Goal: Communication & Community: Answer question/provide support

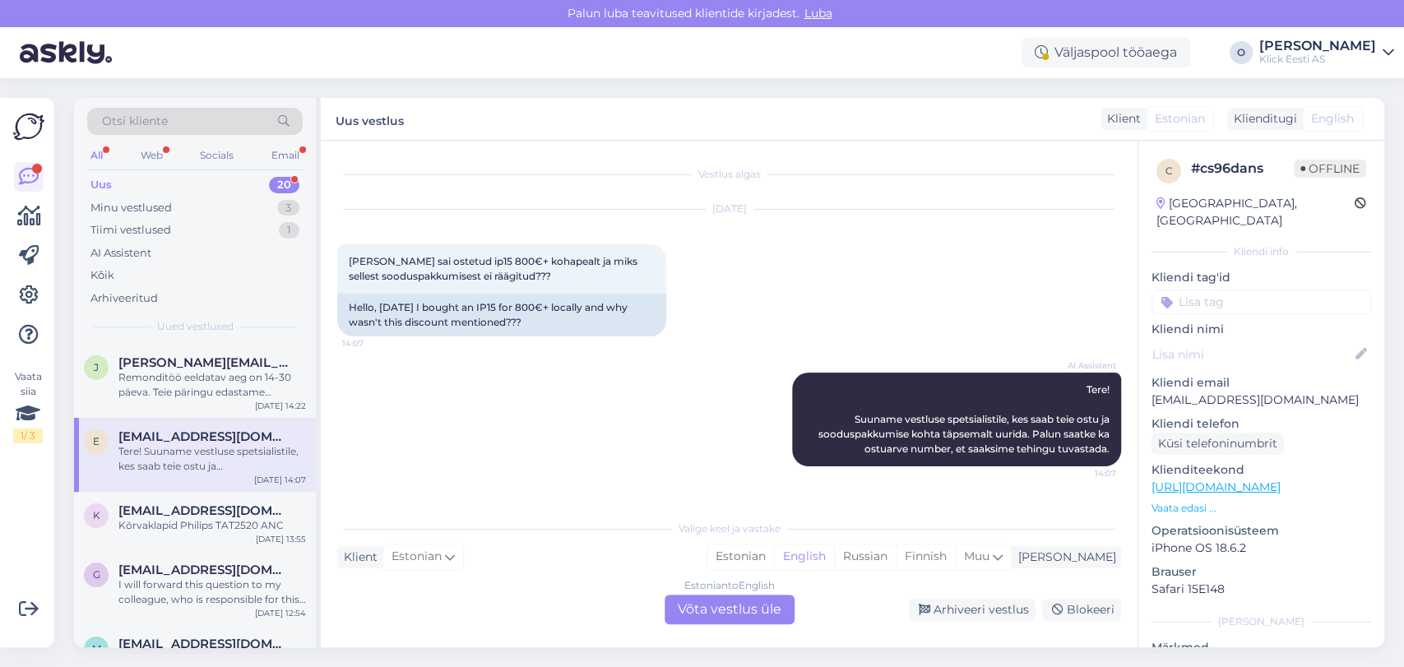
click at [169, 190] on div "Uus 20" at bounding box center [194, 185] width 215 height 23
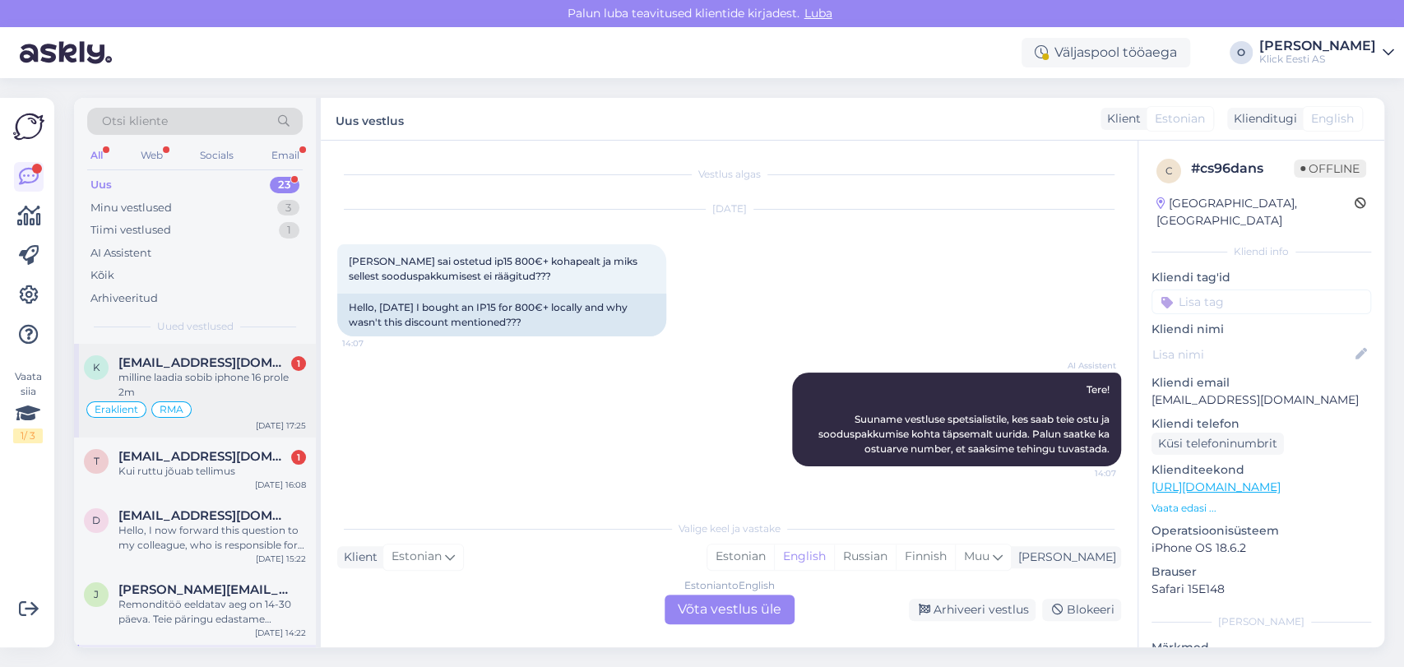
click at [151, 359] on span "[EMAIL_ADDRESS][DOMAIN_NAME]" at bounding box center [203, 362] width 171 height 15
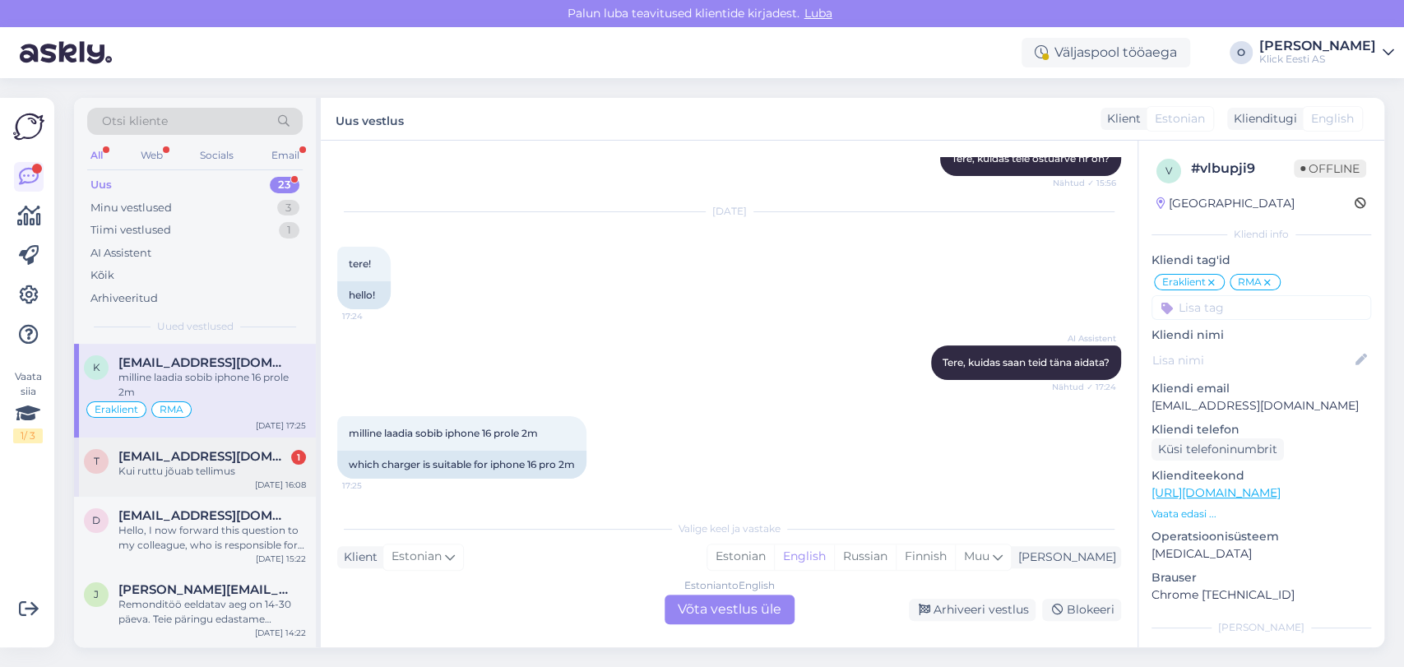
click at [216, 475] on div "Kui ruttu jõuab tellimus" at bounding box center [211, 471] width 187 height 15
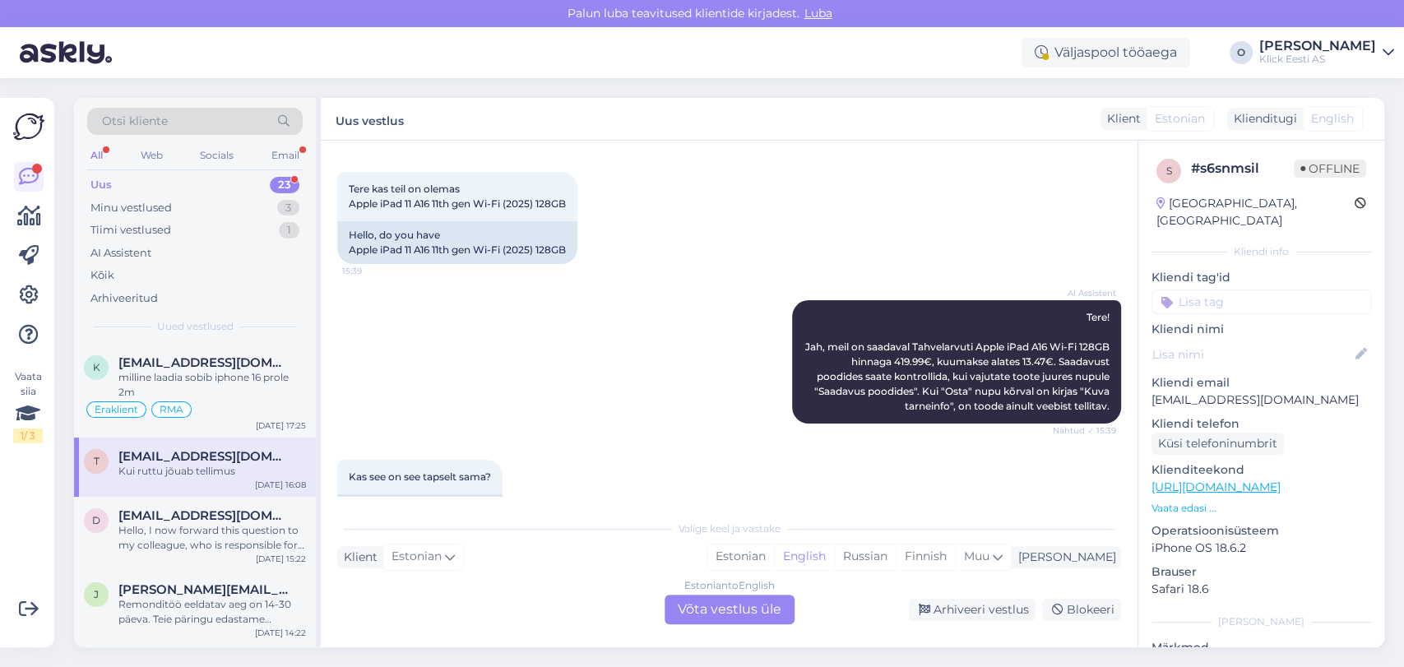
scroll to position [49, 0]
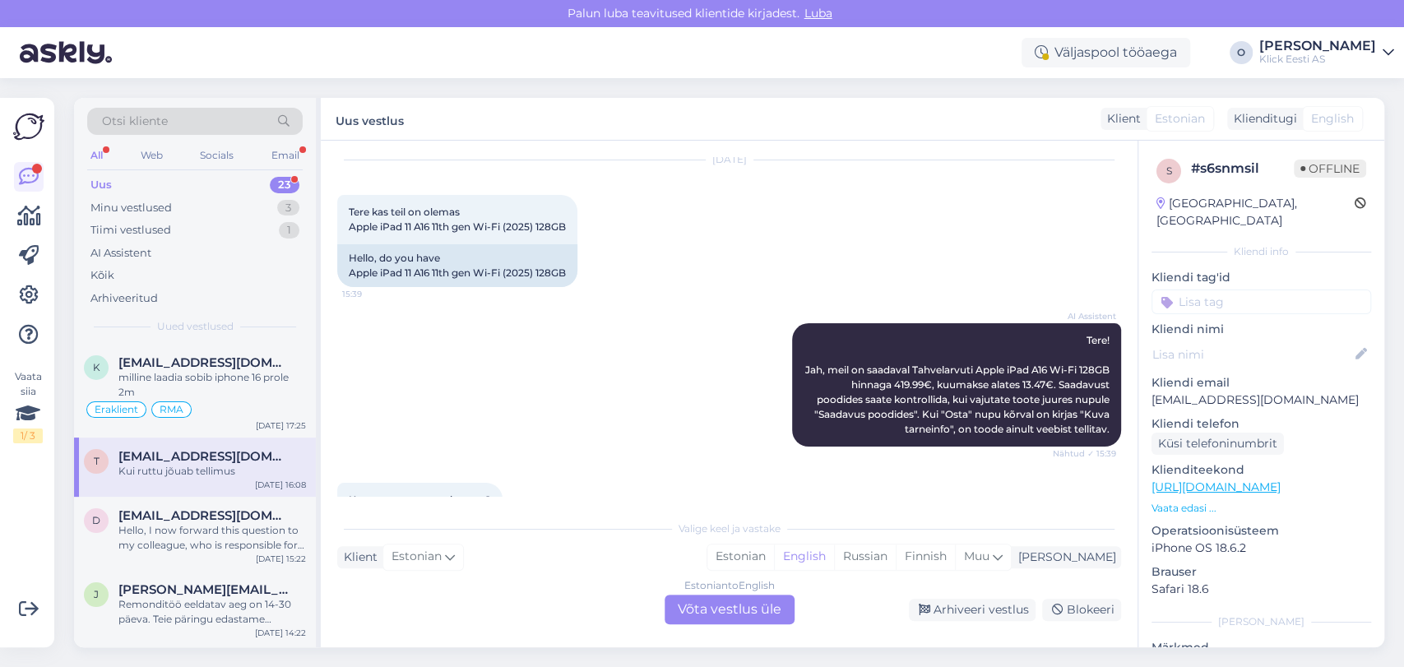
click at [1132, 468] on div "Vestlus algas [DATE] Tere kas teil on olemas Apple iPad 11 A16 11th gen Wi-Fi (…" at bounding box center [729, 394] width 817 height 507
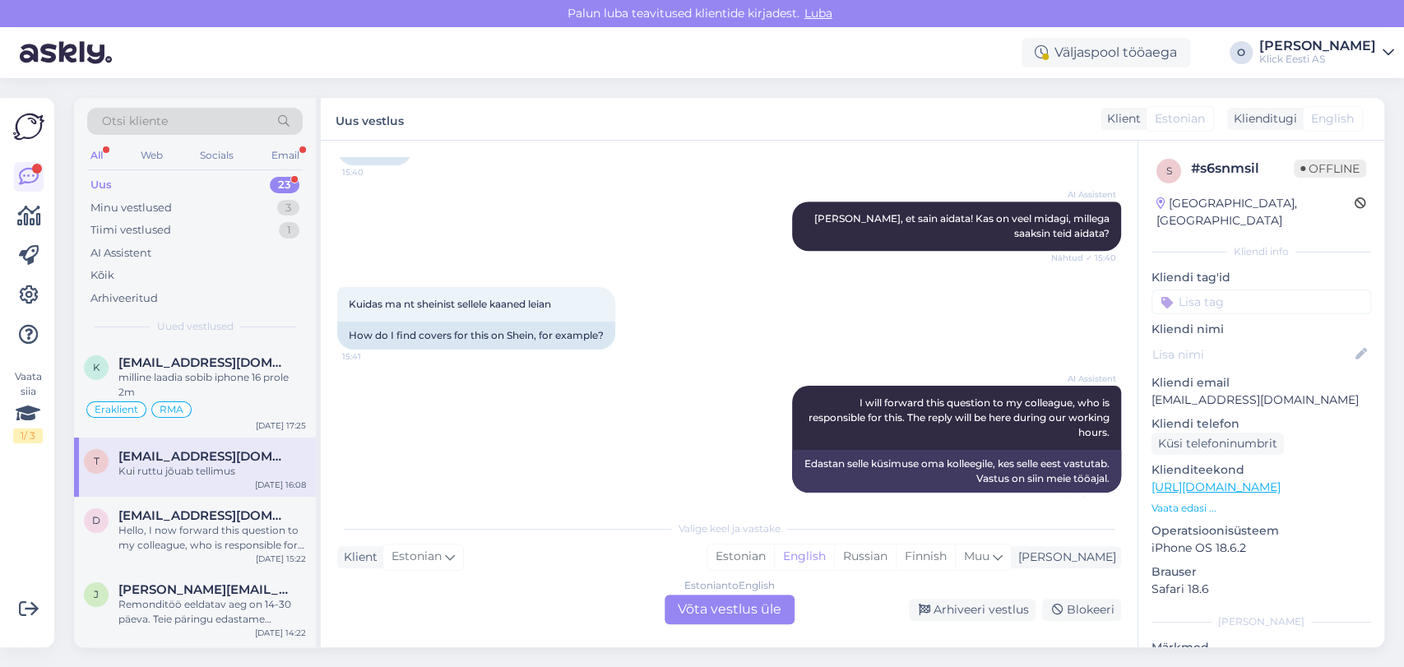
scroll to position [756, 0]
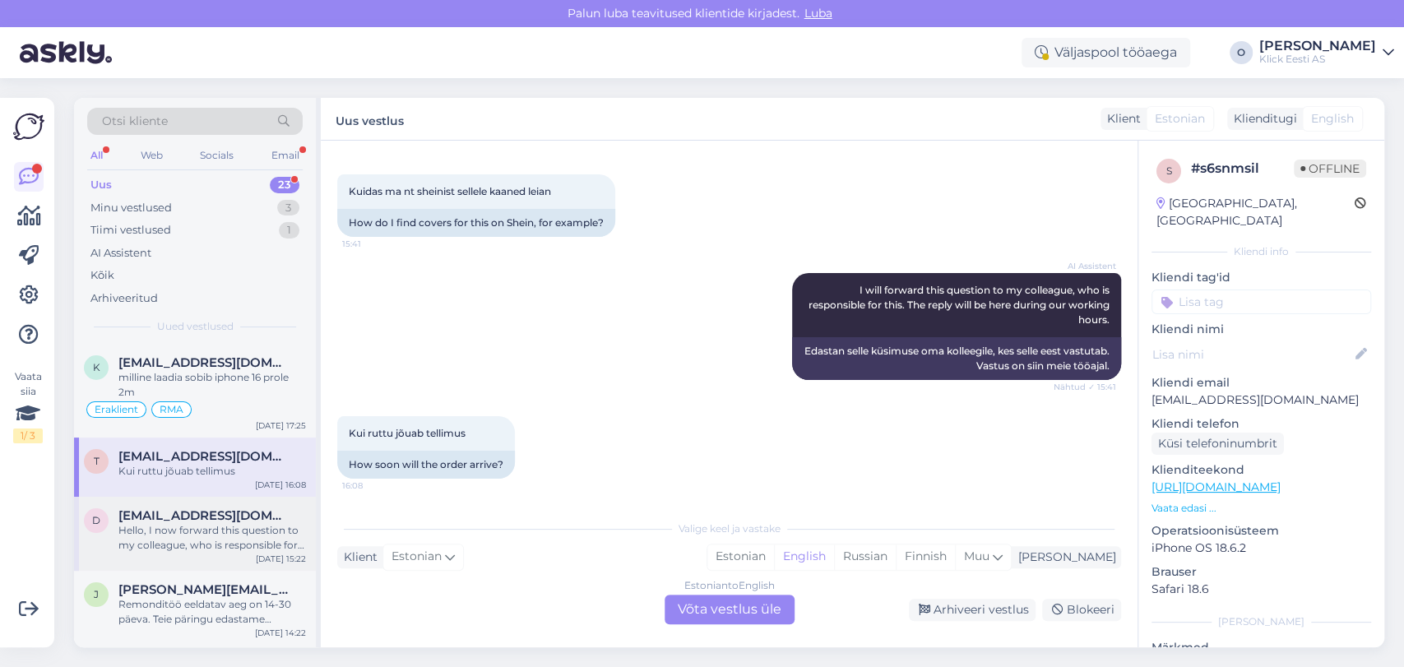
click at [185, 516] on span "[EMAIL_ADDRESS][DOMAIN_NAME]" at bounding box center [203, 515] width 171 height 15
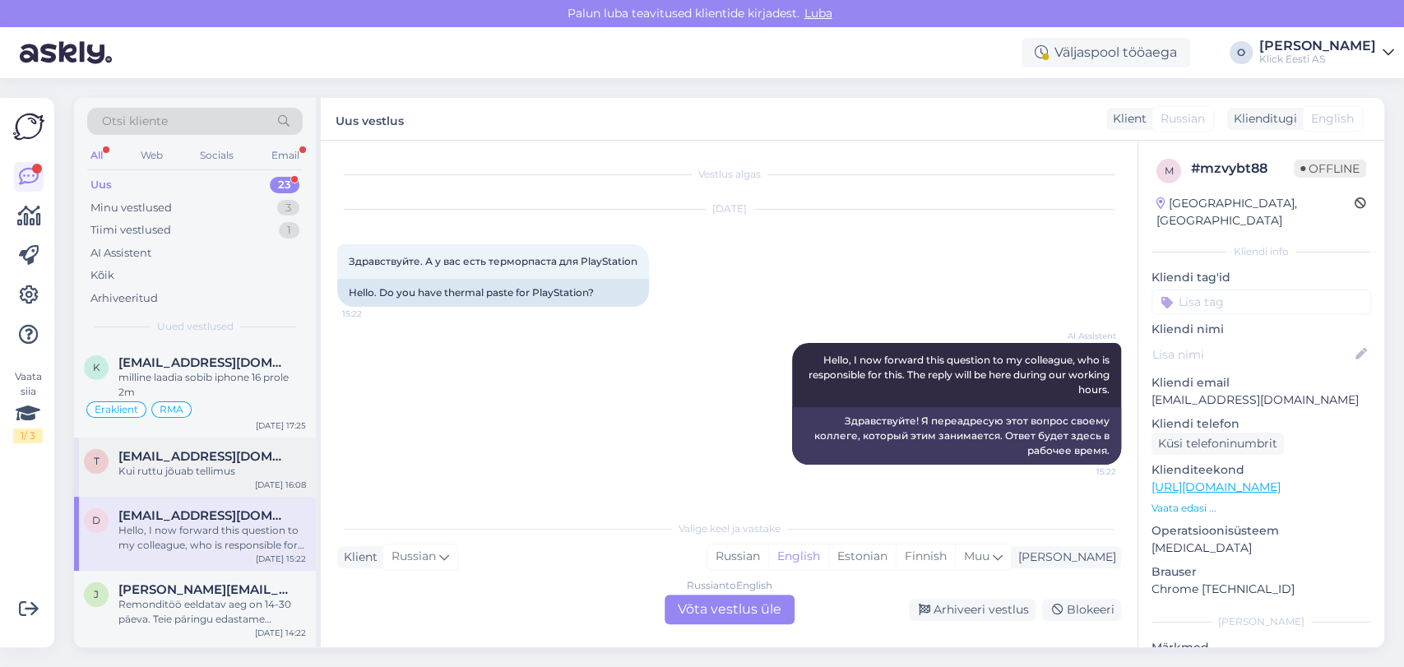
click at [183, 482] on div "t [EMAIL_ADDRESS][DOMAIN_NAME] Kui ruttu jõuab tellimus [DATE] 16:08" at bounding box center [195, 466] width 242 height 59
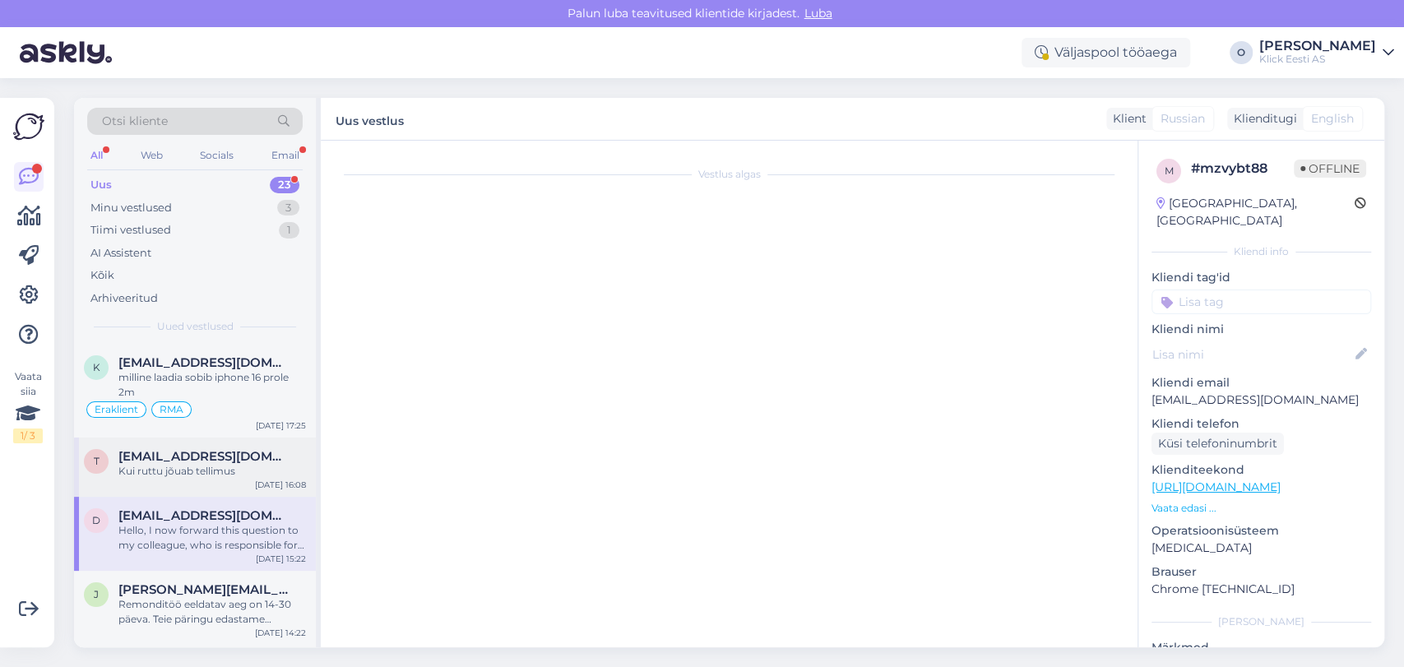
scroll to position [757, 0]
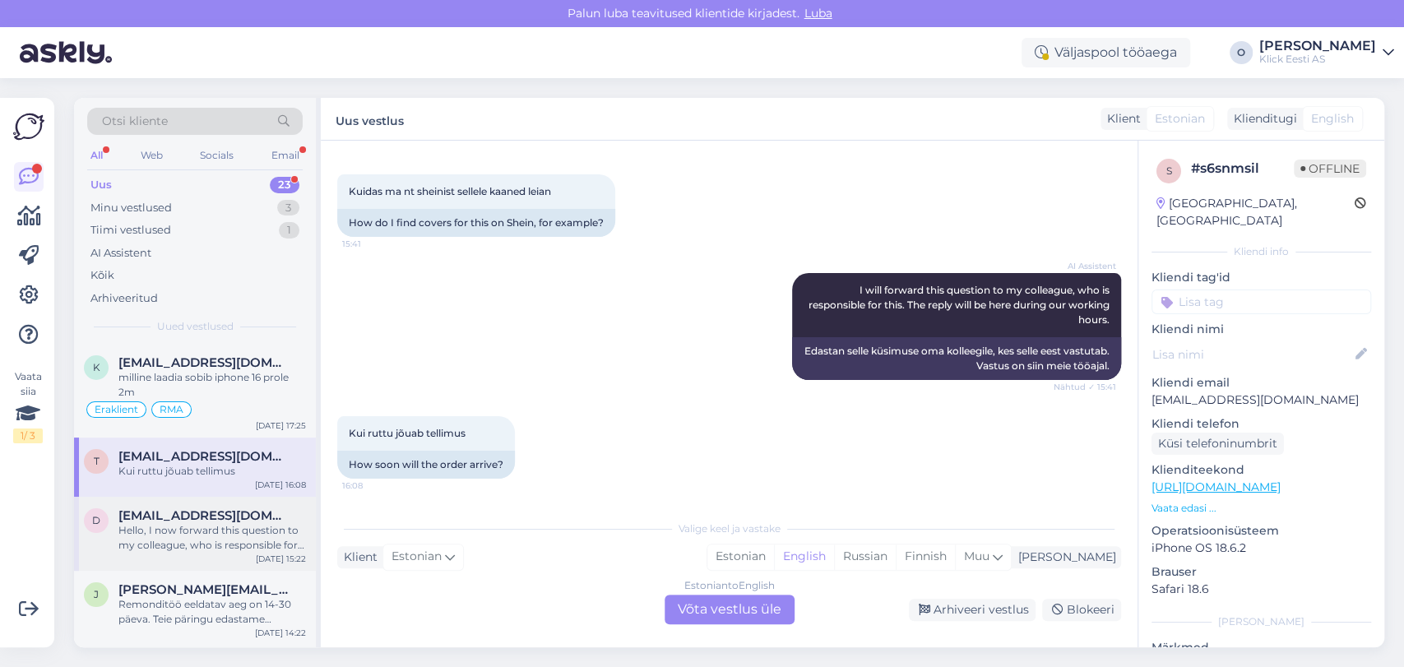
click at [183, 520] on span "[EMAIL_ADDRESS][DOMAIN_NAME]" at bounding box center [203, 515] width 171 height 15
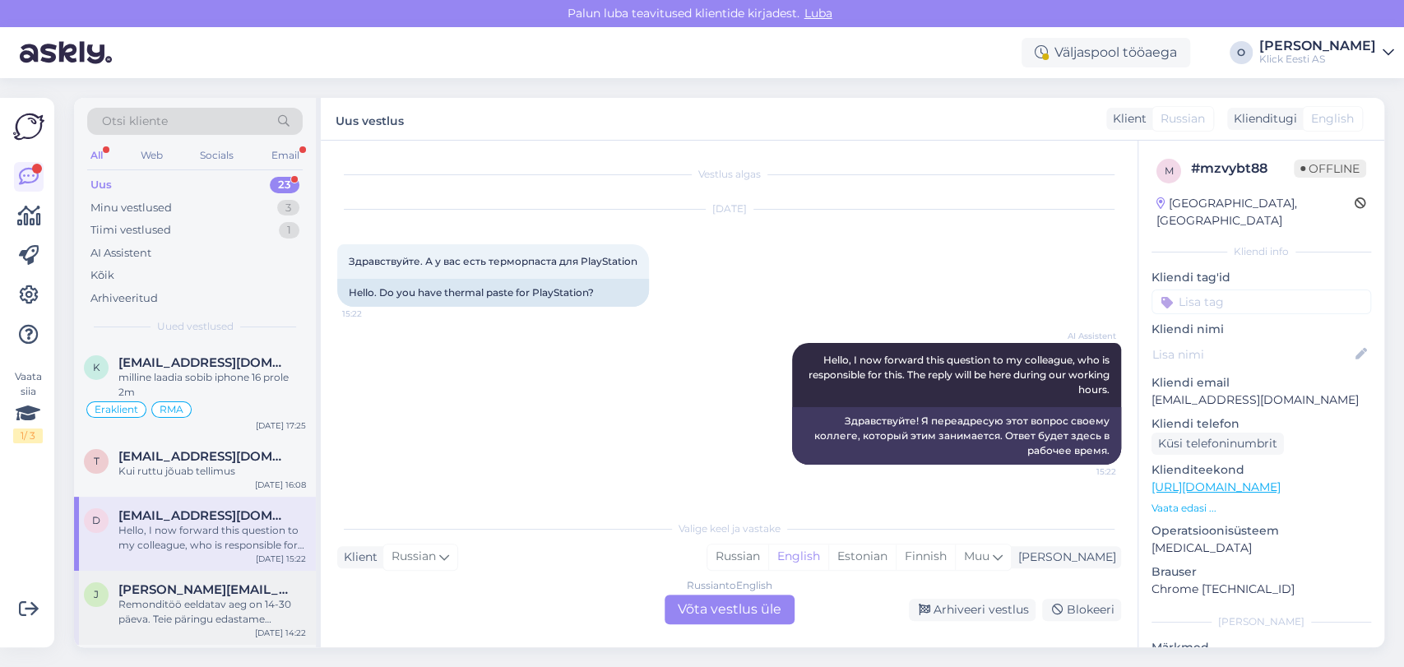
click at [181, 585] on span "[PERSON_NAME][EMAIL_ADDRESS][DOMAIN_NAME]" at bounding box center [203, 589] width 171 height 15
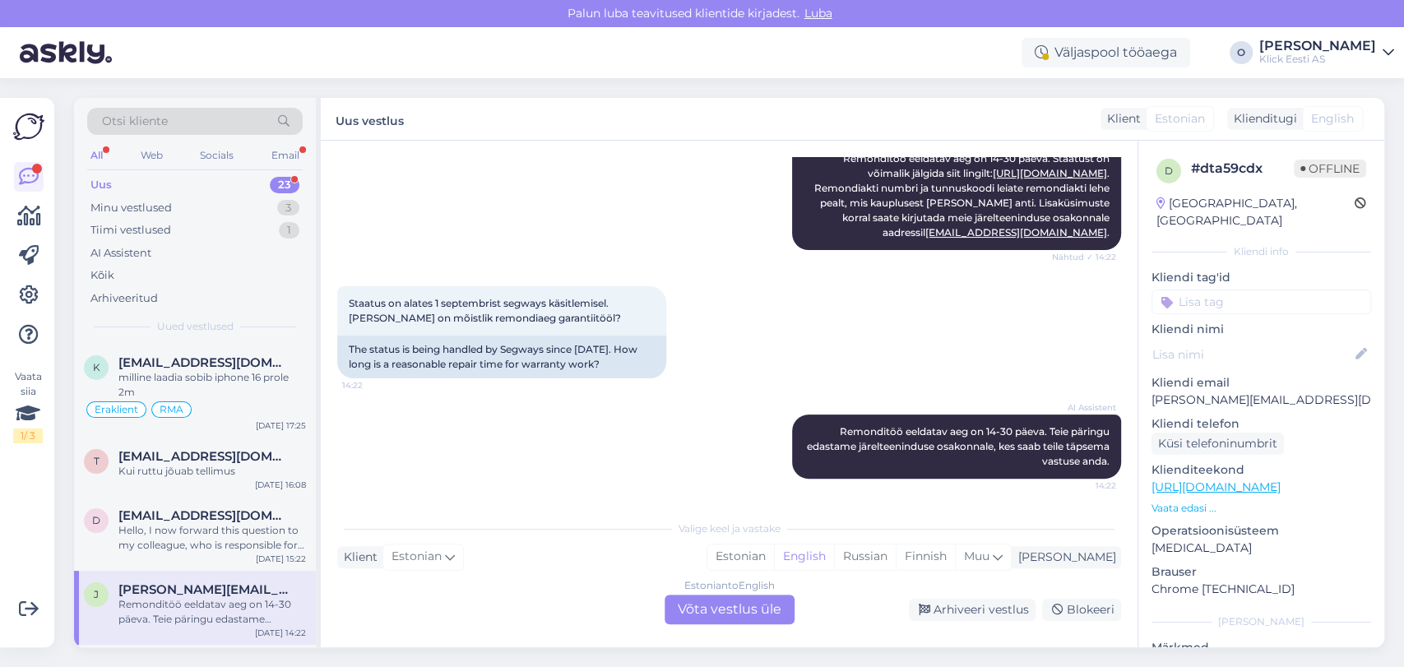
click at [249, 581] on div "[PERSON_NAME] [PERSON_NAME][EMAIL_ADDRESS][DOMAIN_NAME] Remonditöö eeldatav aeg…" at bounding box center [195, 608] width 242 height 74
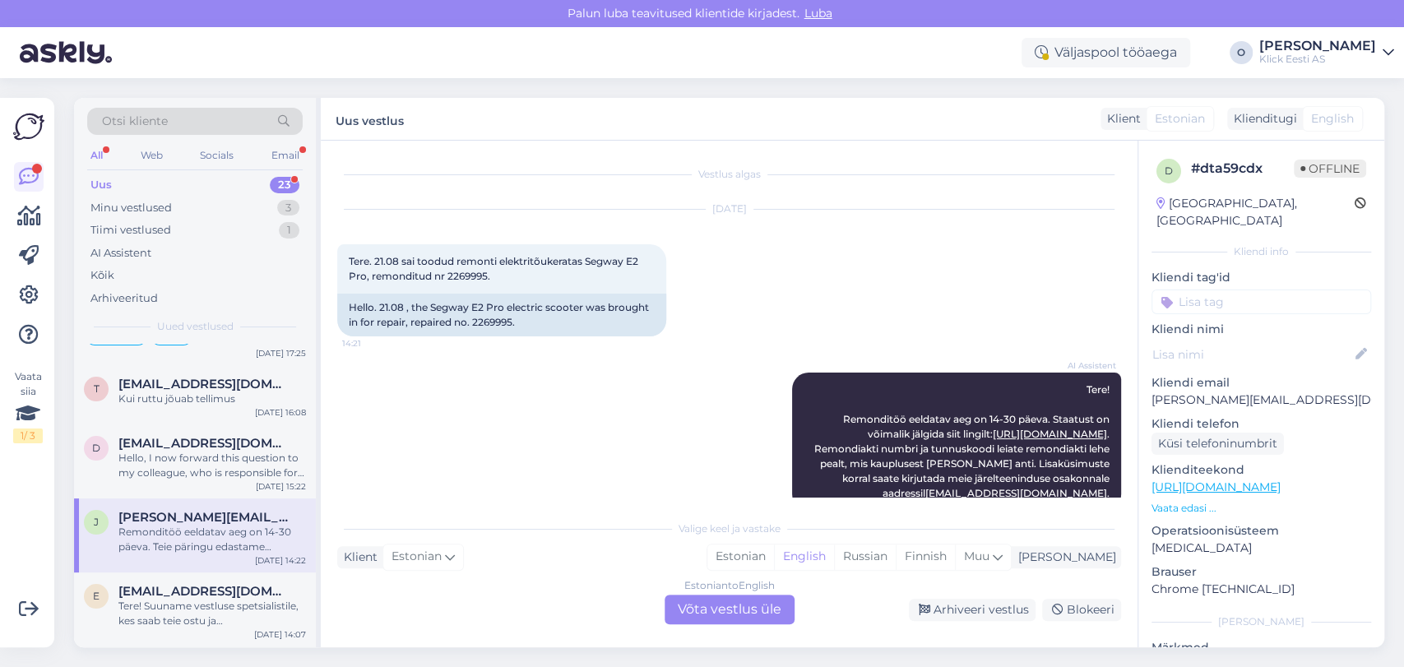
scroll to position [109, 0]
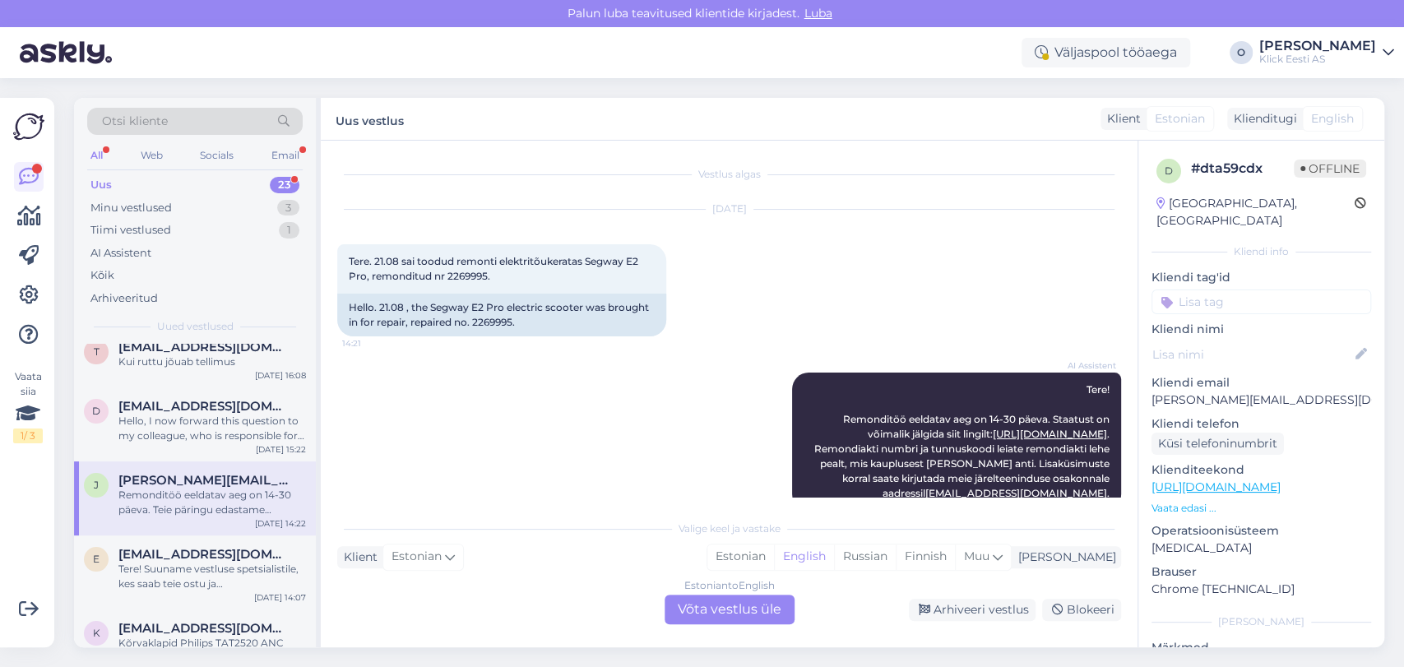
click at [249, 581] on div "Tere! Suuname vestluse spetsialistile, kes saab teie ostu ja sooduspakkumise ko…" at bounding box center [211, 577] width 187 height 30
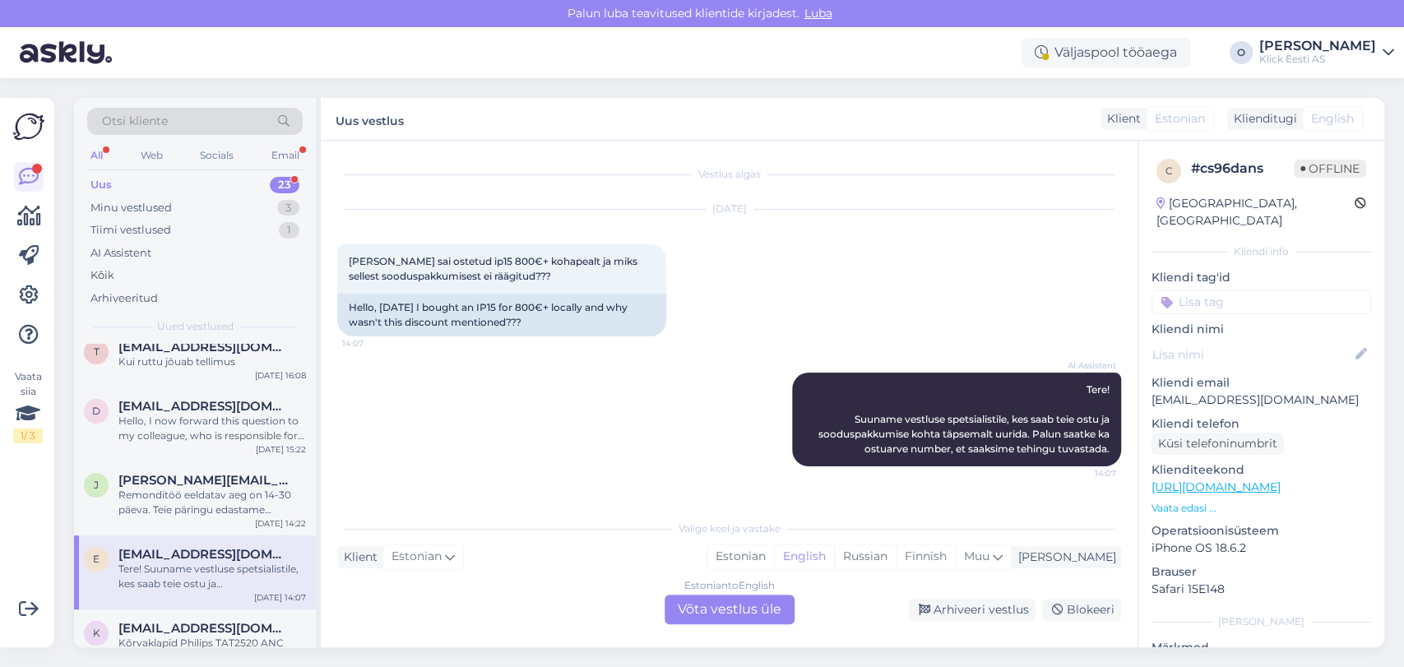
click at [234, 183] on div "Uus 23" at bounding box center [194, 185] width 215 height 23
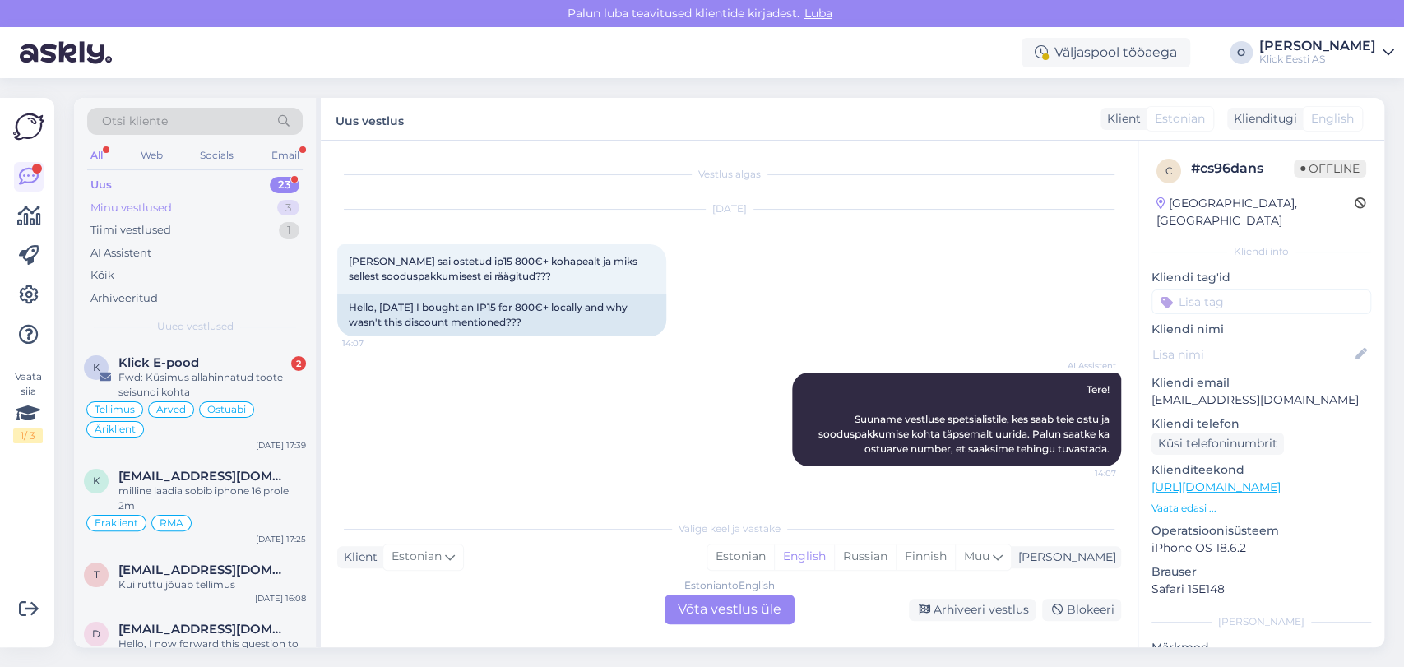
click at [194, 212] on div "Minu vestlused 3" at bounding box center [194, 208] width 215 height 23
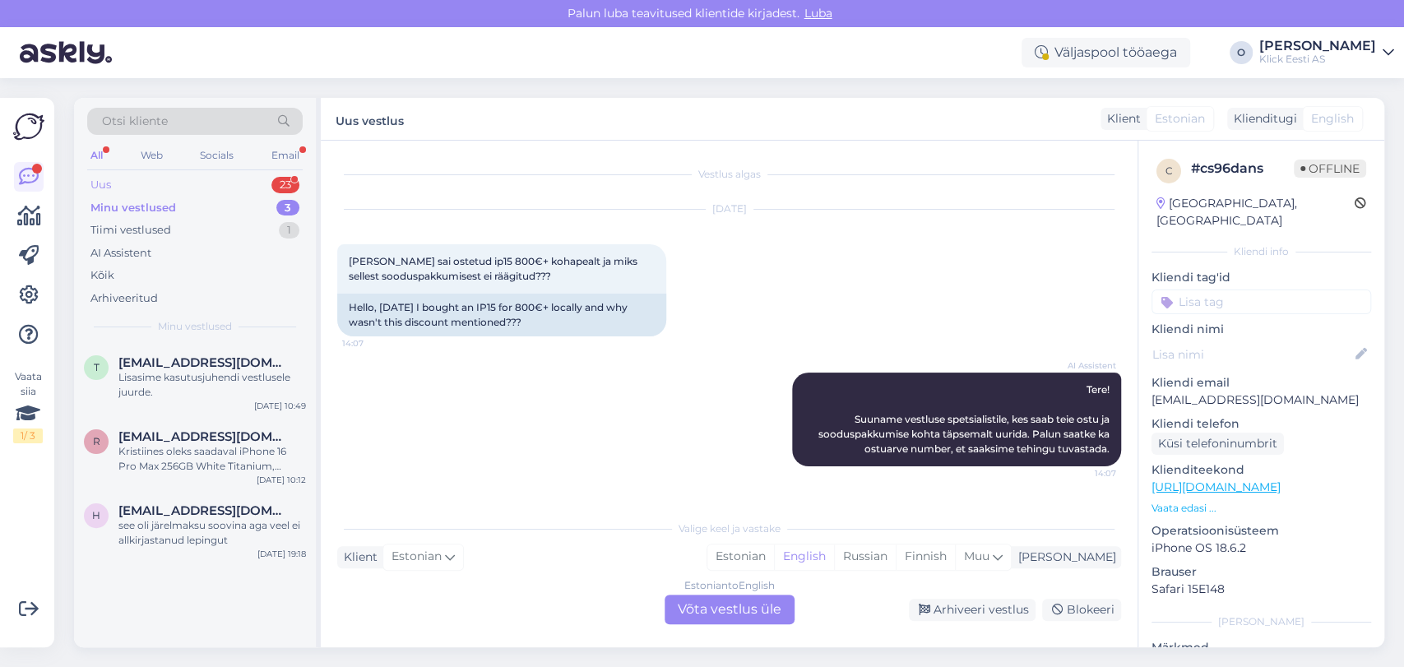
click at [252, 174] on div "Uus 23" at bounding box center [194, 185] width 215 height 23
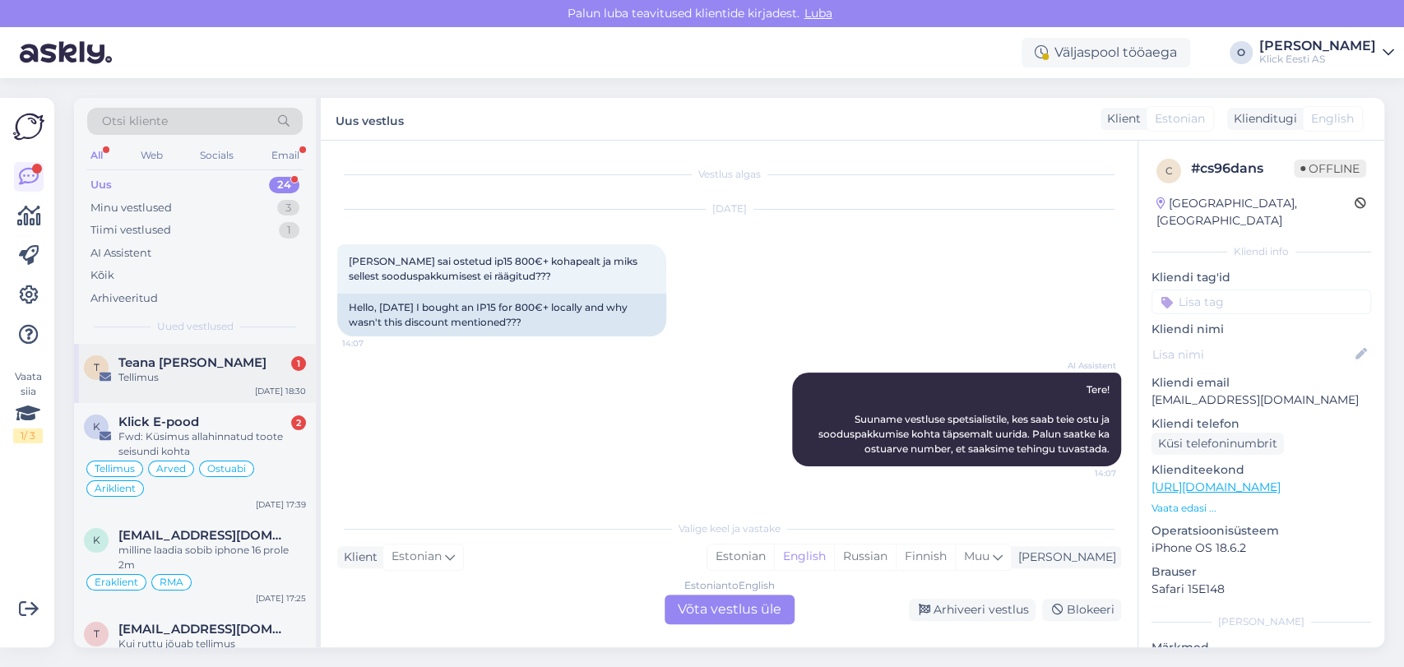
click at [183, 355] on span "Teana [PERSON_NAME]" at bounding box center [192, 362] width 148 height 15
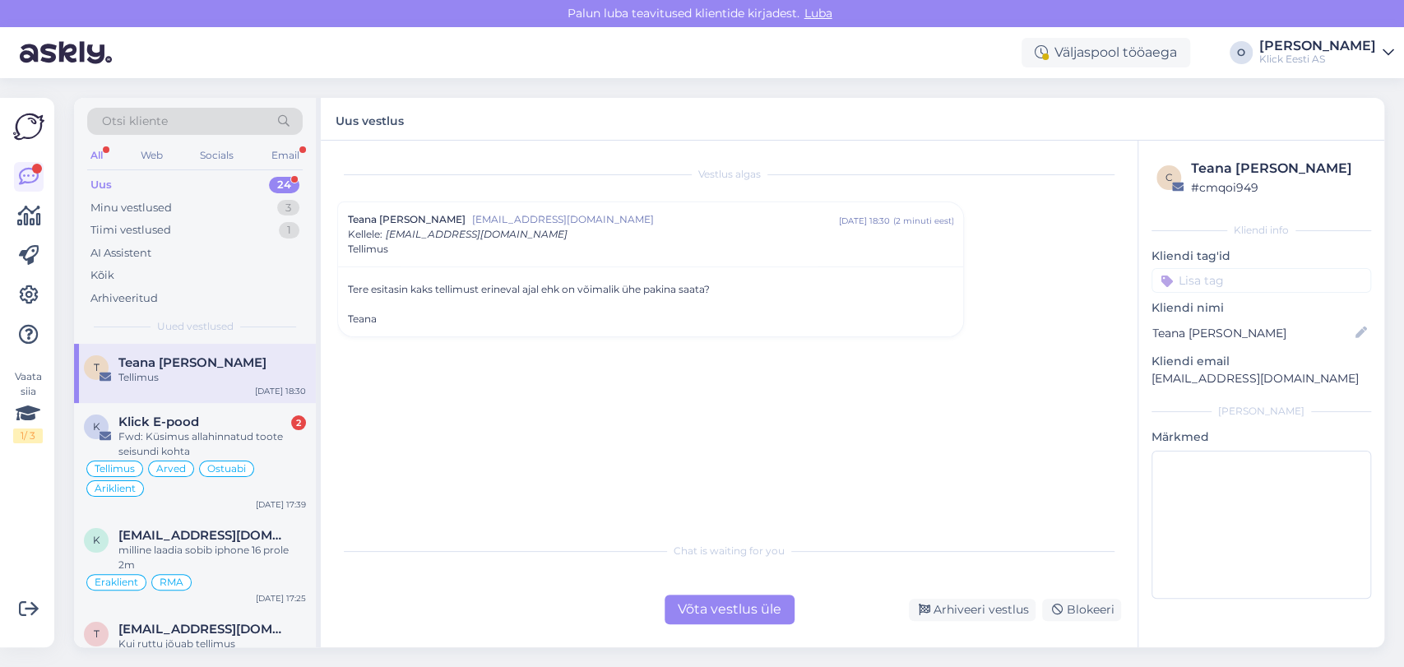
click at [717, 619] on div "Võta vestlus üle" at bounding box center [729, 610] width 130 height 30
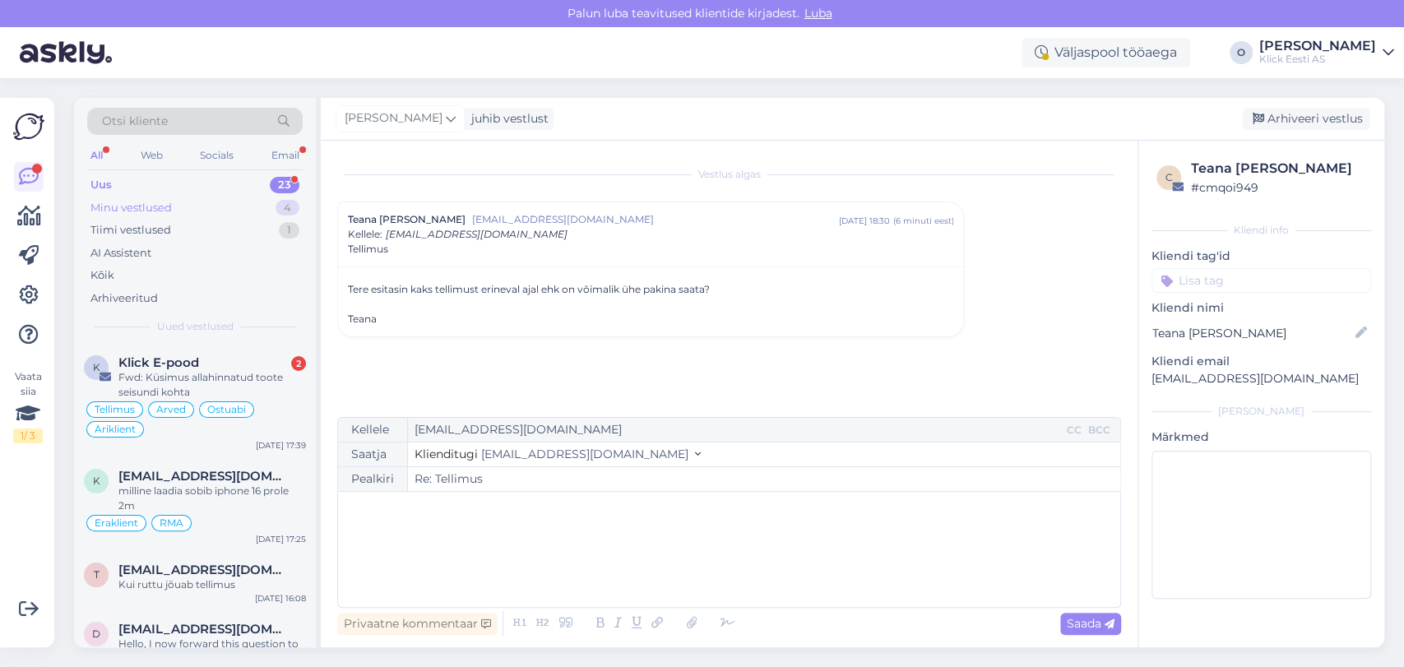
click at [260, 199] on div "Minu vestlused 4" at bounding box center [194, 208] width 215 height 23
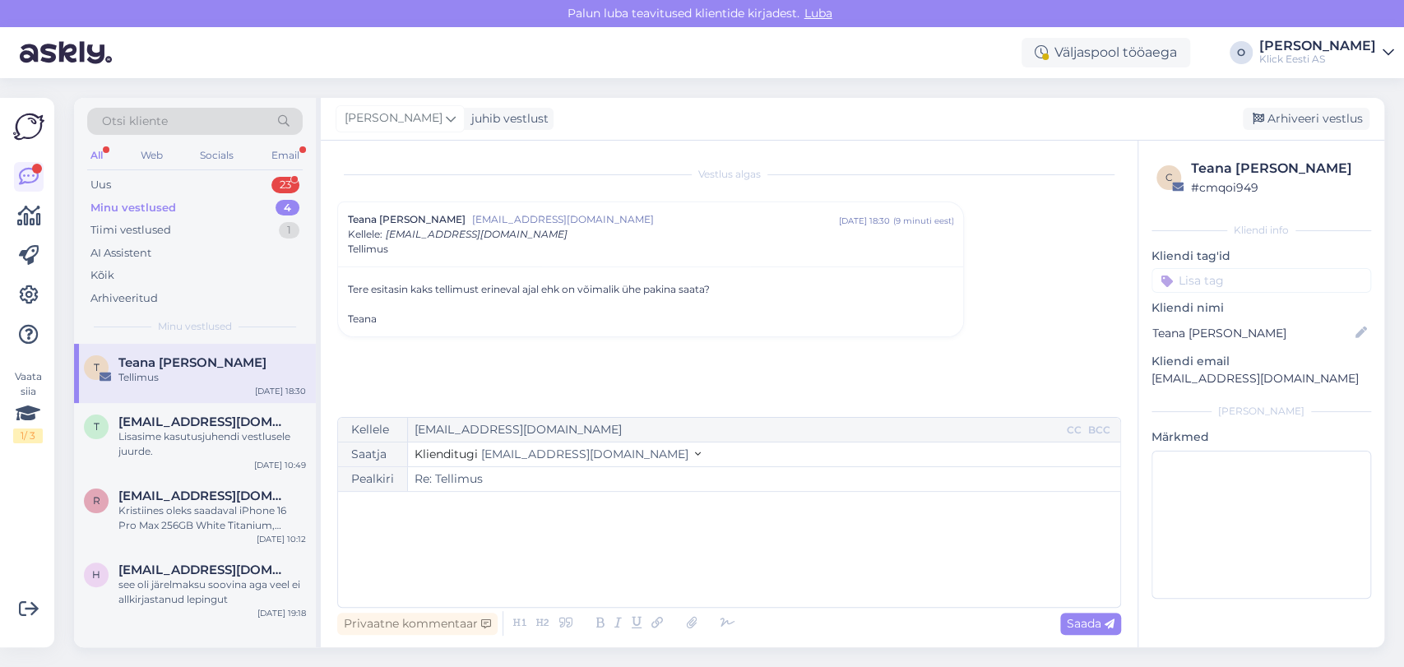
click at [223, 197] on div "Minu vestlused 4" at bounding box center [194, 208] width 215 height 23
click at [211, 206] on div "Minu vestlused 4" at bounding box center [194, 208] width 215 height 23
click at [194, 579] on div "see oli järelmaksu soovina aga veel ei allkirjastanud lepingut" at bounding box center [211, 592] width 187 height 30
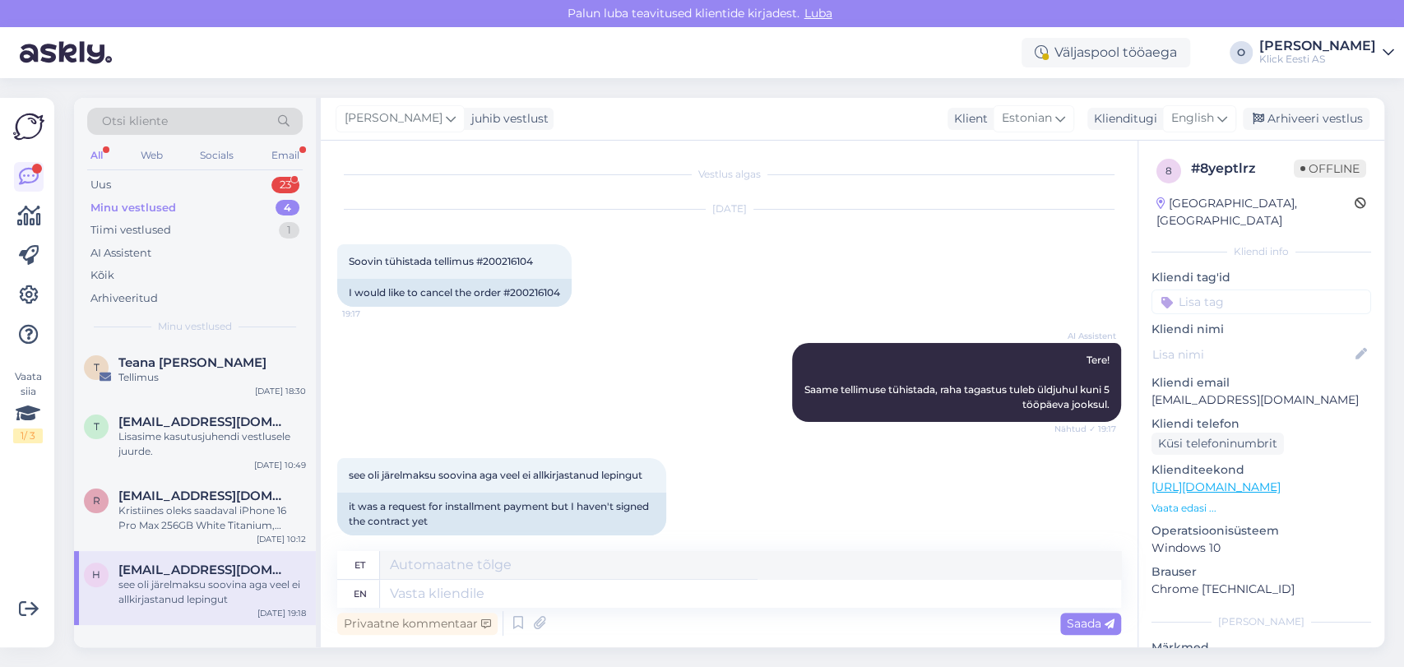
scroll to position [17, 0]
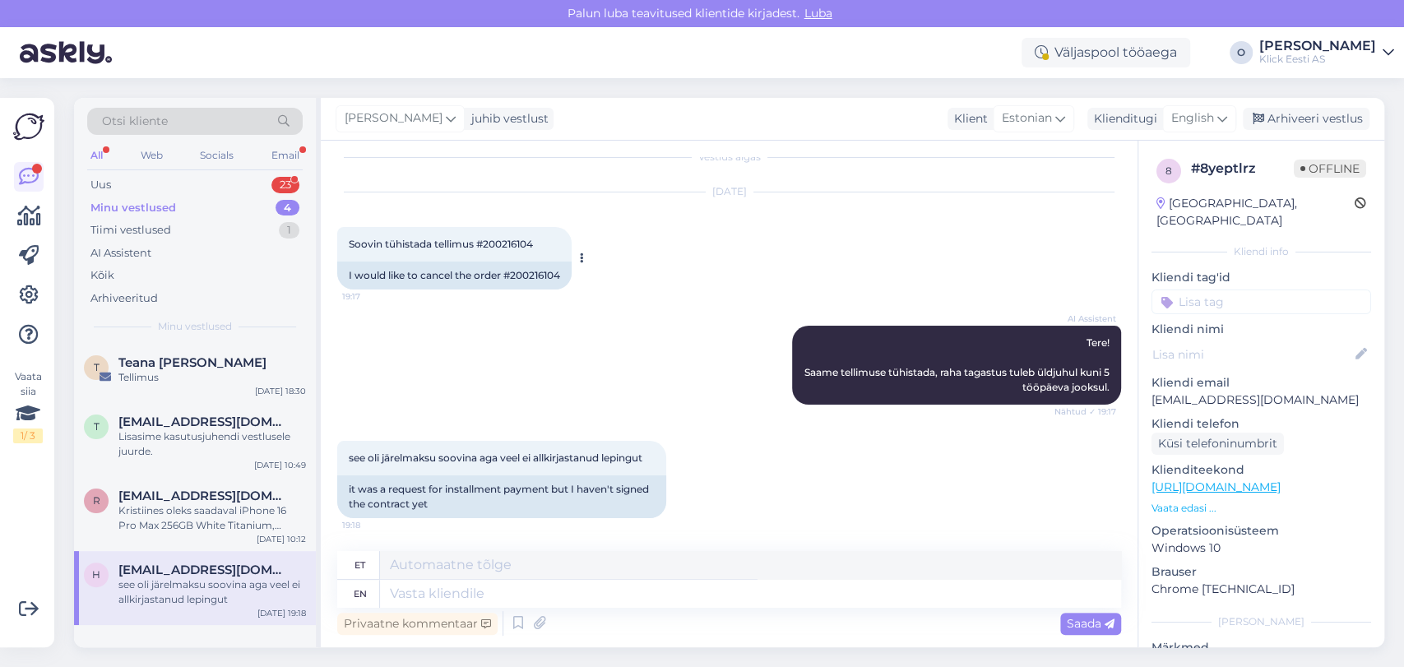
click at [516, 242] on span "Soovin tühistada tellimus #200216104" at bounding box center [441, 244] width 184 height 12
copy div "200216104 19:17"
click at [1177, 109] on span "English" at bounding box center [1192, 118] width 43 height 18
type input "es"
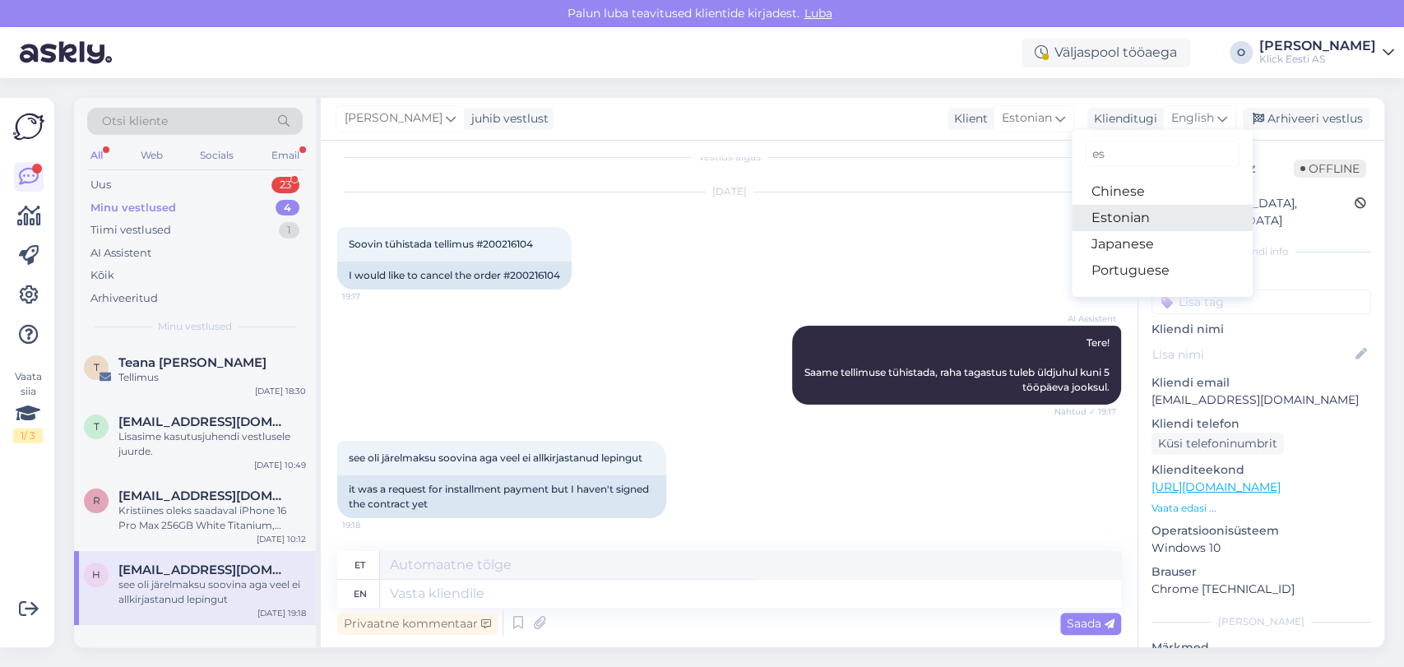
click at [1127, 224] on link "Estonian" at bounding box center [1161, 218] width 181 height 26
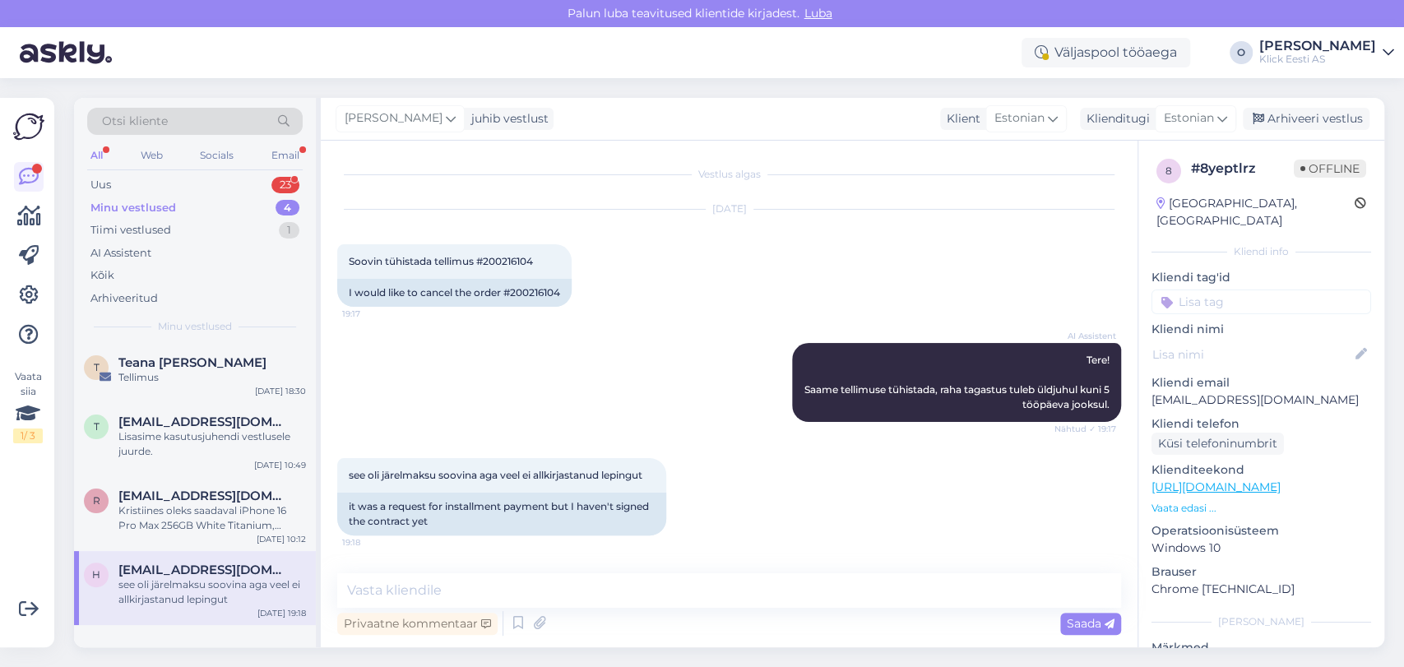
scroll to position [0, 0]
click at [522, 586] on textarea at bounding box center [729, 590] width 784 height 35
paste textarea "[PERSON_NAME]"
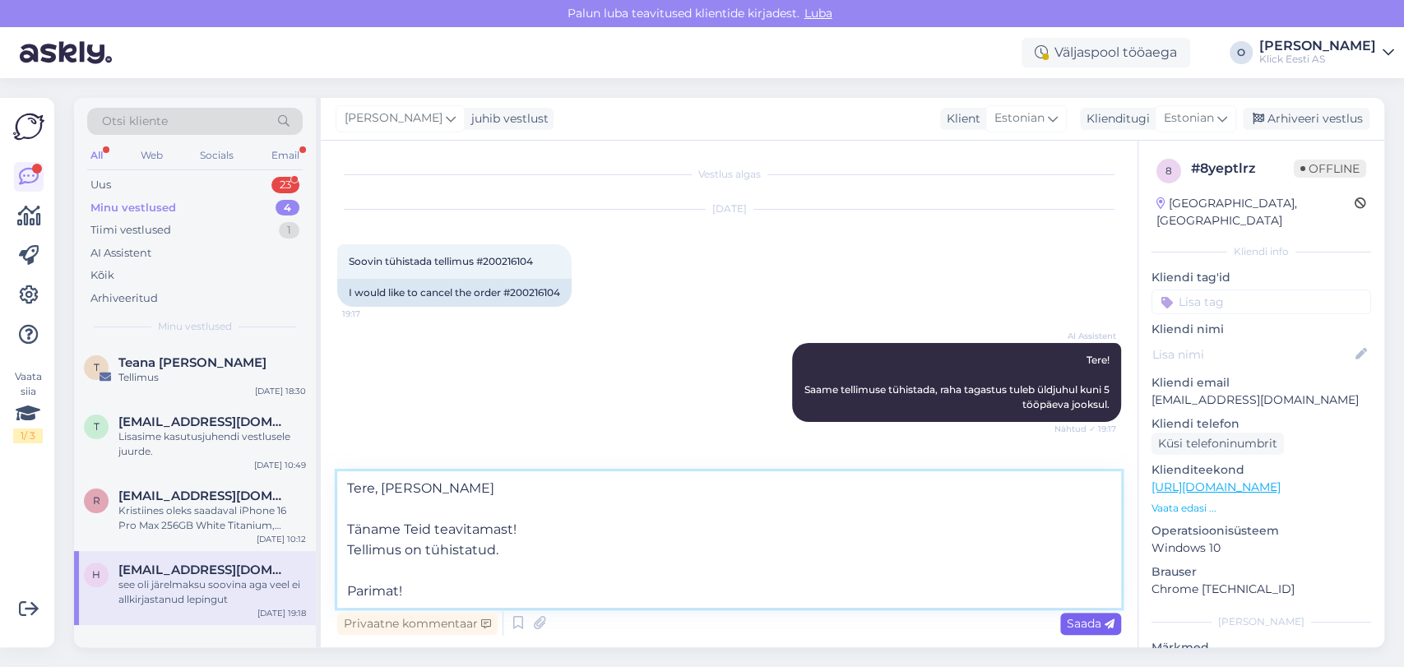
type textarea "Tere, [PERSON_NAME] Täname Teid teavitamast! Tellimus on tühistatud. Parimat!"
click at [1089, 627] on span "Saada" at bounding box center [1091, 623] width 48 height 15
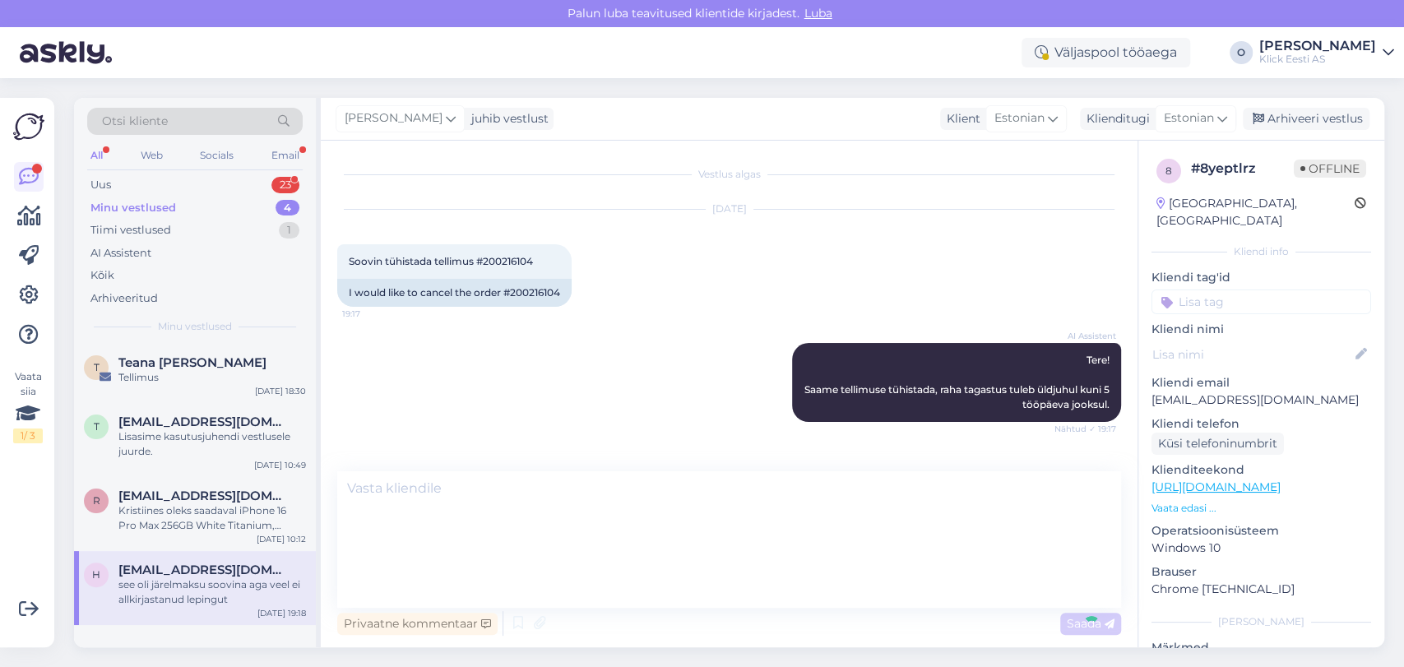
scroll to position [174, 0]
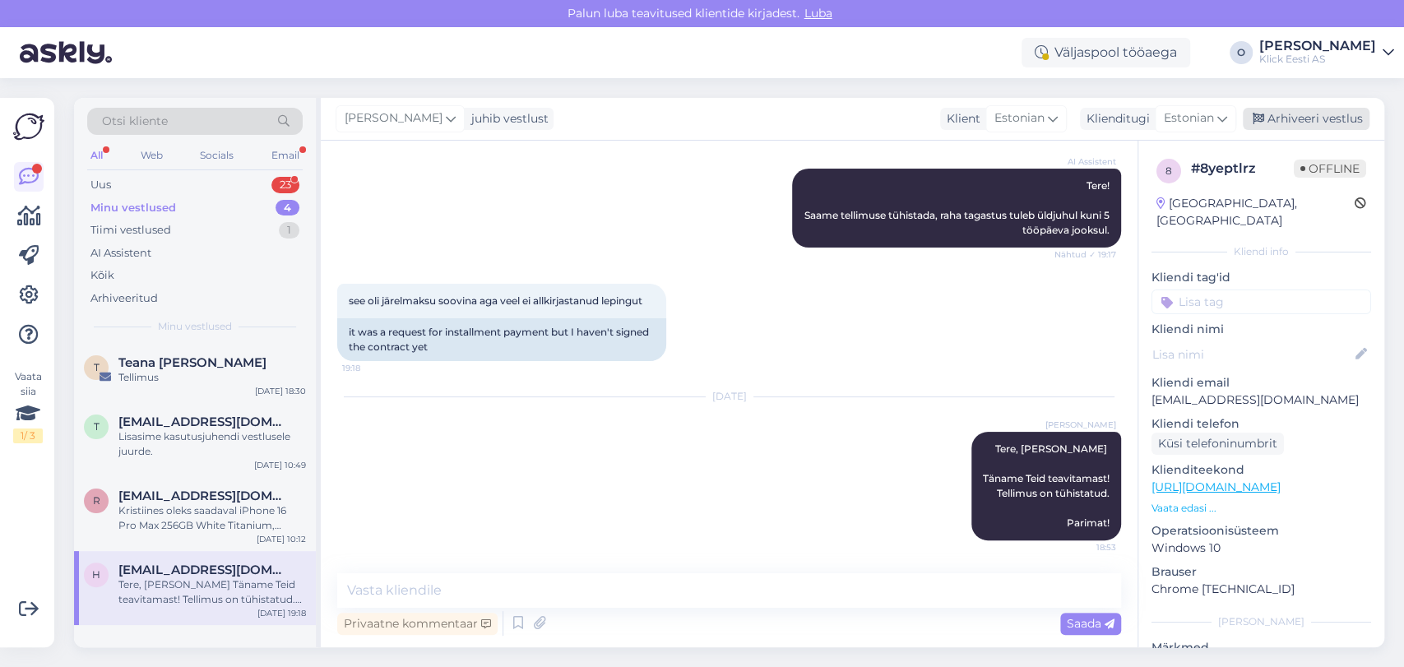
click at [1304, 123] on div "Arhiveeri vestlus" at bounding box center [1306, 119] width 127 height 22
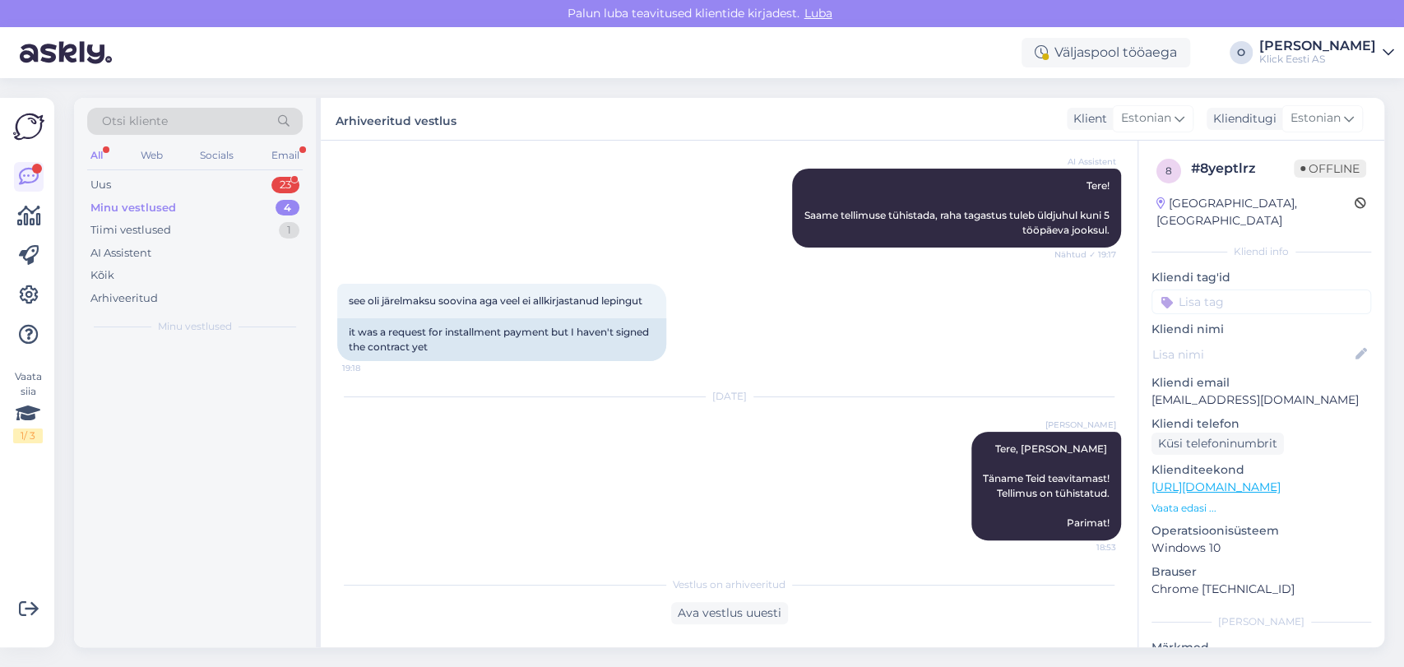
scroll to position [180, 0]
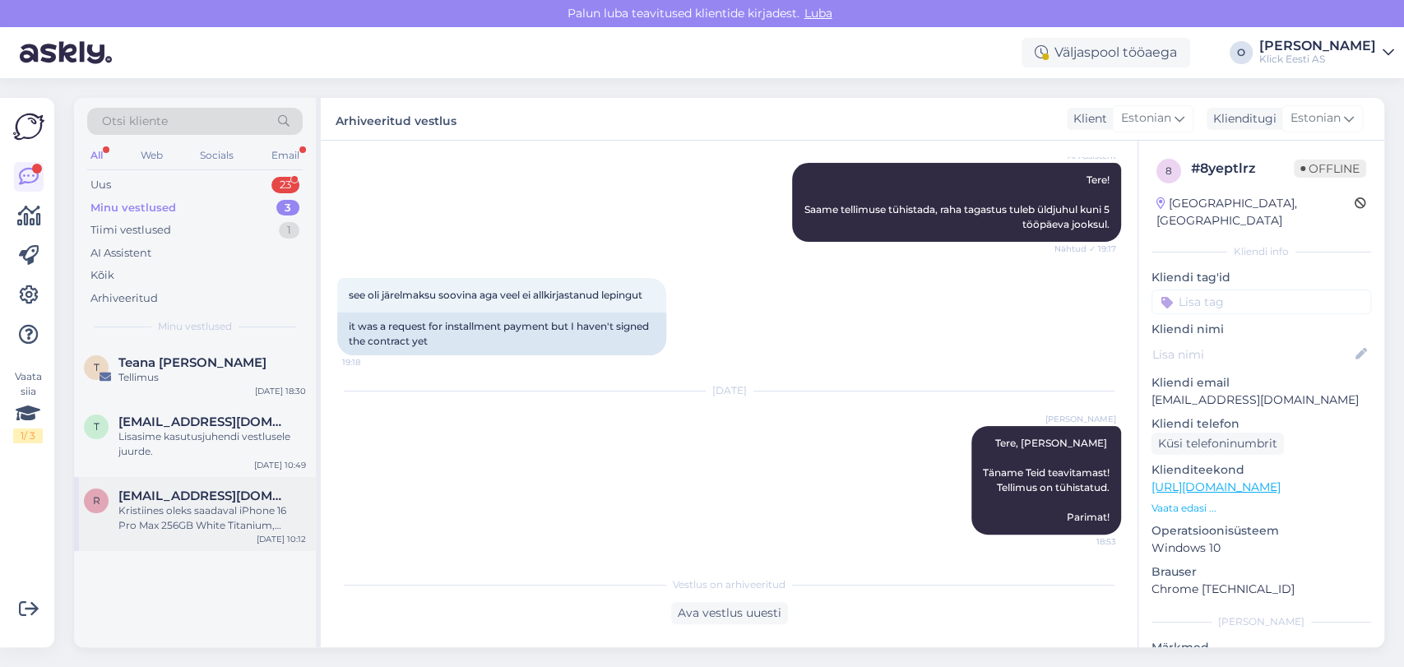
click at [248, 504] on div "Kristiines oleks saadaval iPhone 16 Pro Max 256GB White Titanium, iPhone 16 Pro…" at bounding box center [211, 518] width 187 height 30
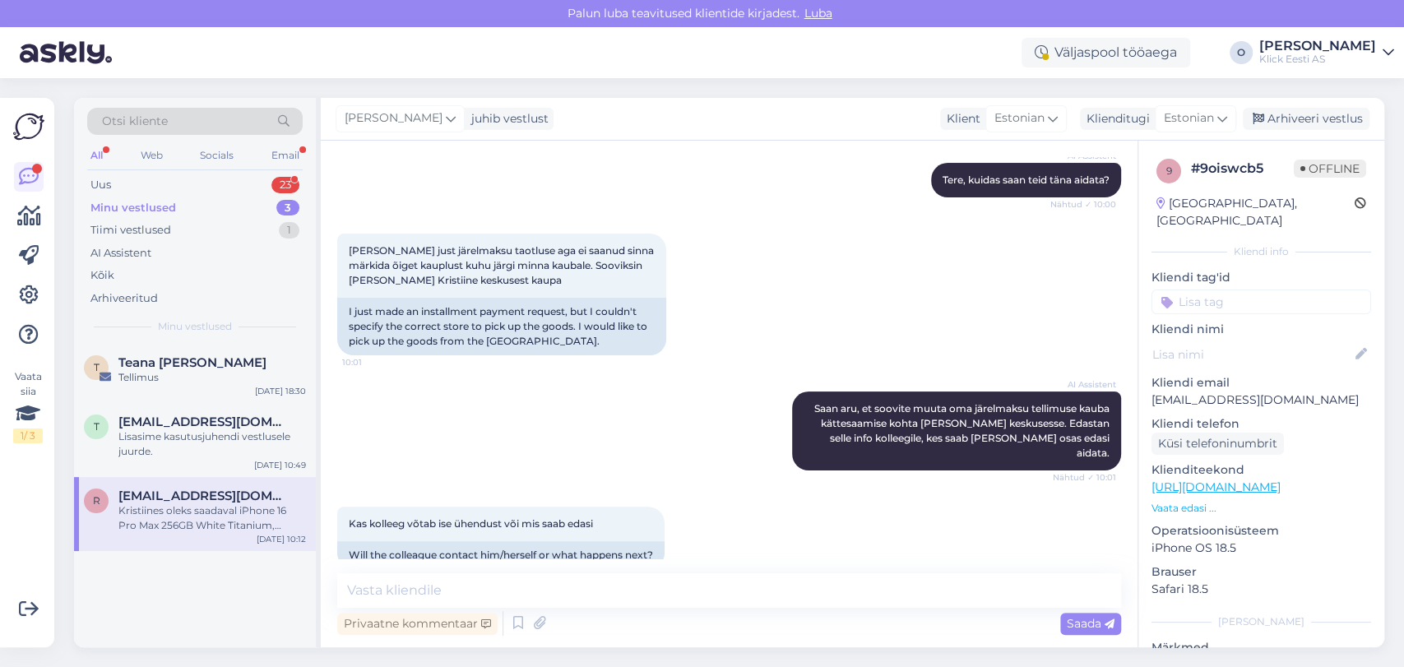
scroll to position [740, 0]
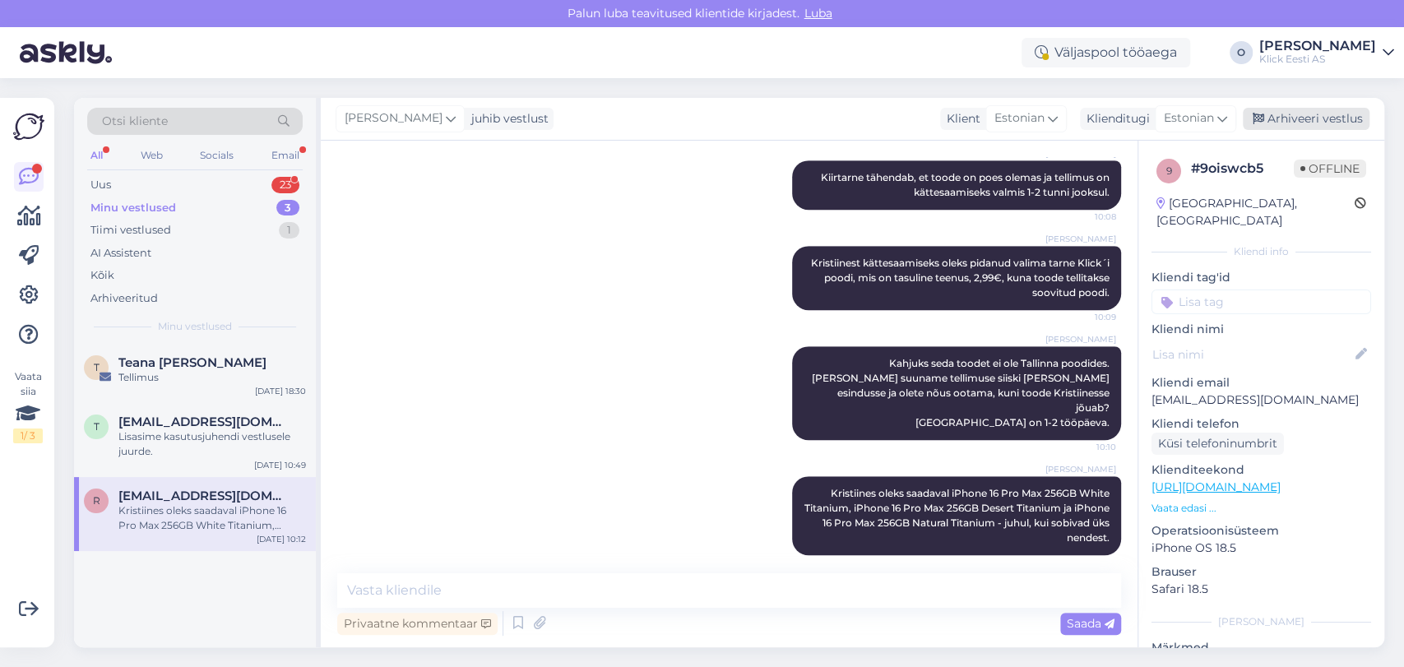
click at [1293, 114] on div "Arhiveeri vestlus" at bounding box center [1306, 119] width 127 height 22
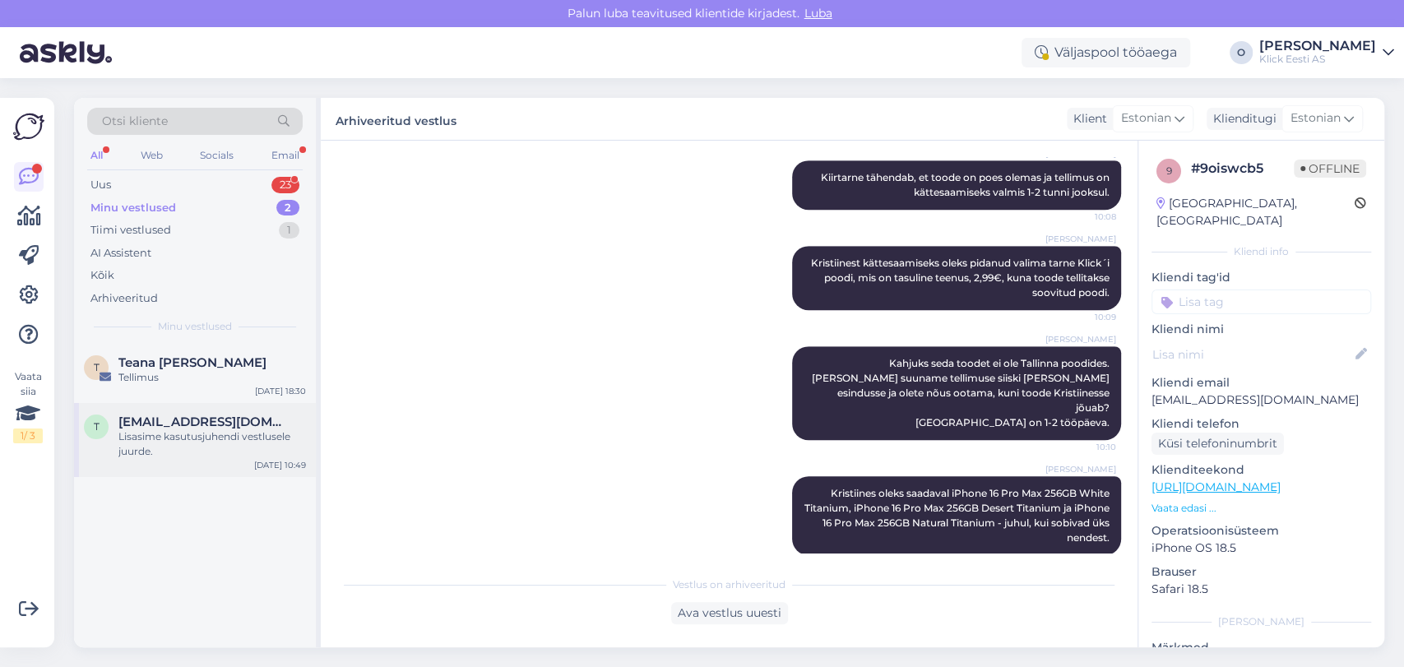
click at [229, 435] on div "Lisasime kasutusjuhendi vestlusele juurde." at bounding box center [211, 444] width 187 height 30
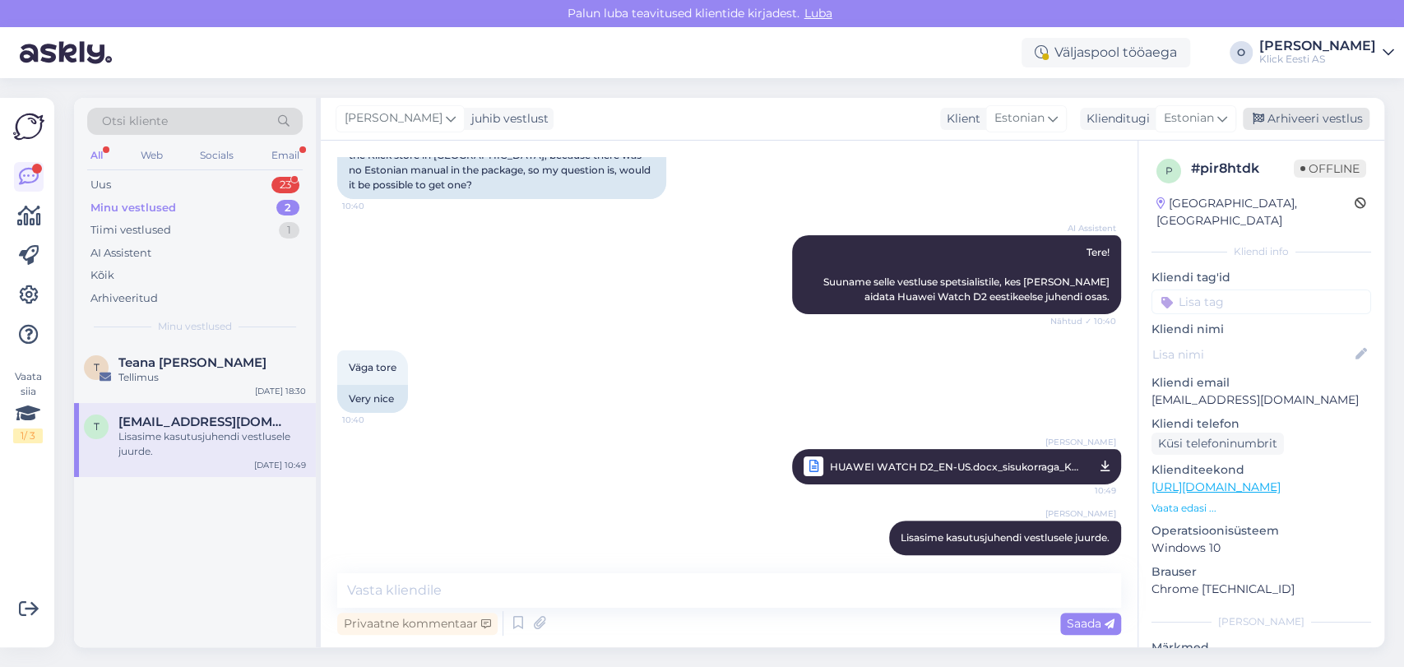
click at [1314, 110] on div "Arhiveeri vestlus" at bounding box center [1306, 119] width 127 height 22
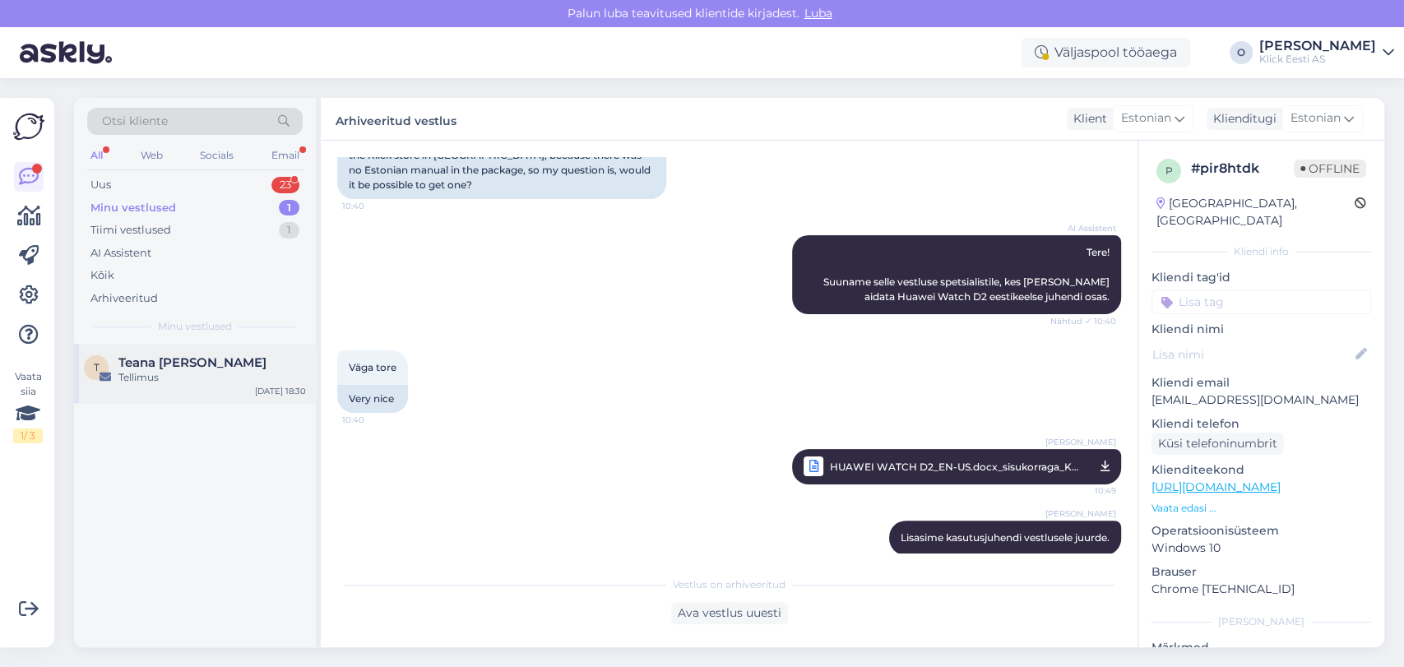
click at [236, 363] on div "Teana [PERSON_NAME]" at bounding box center [211, 362] width 187 height 15
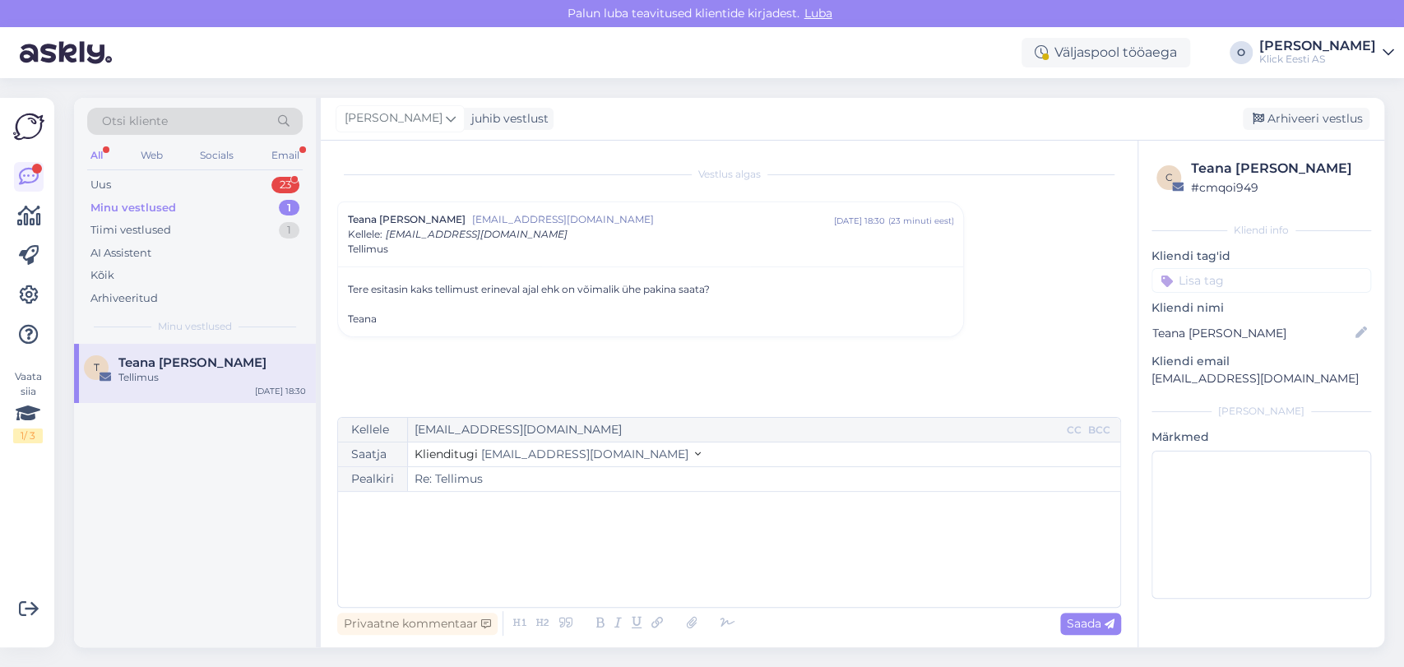
click at [592, 554] on div "﻿" at bounding box center [729, 549] width 766 height 99
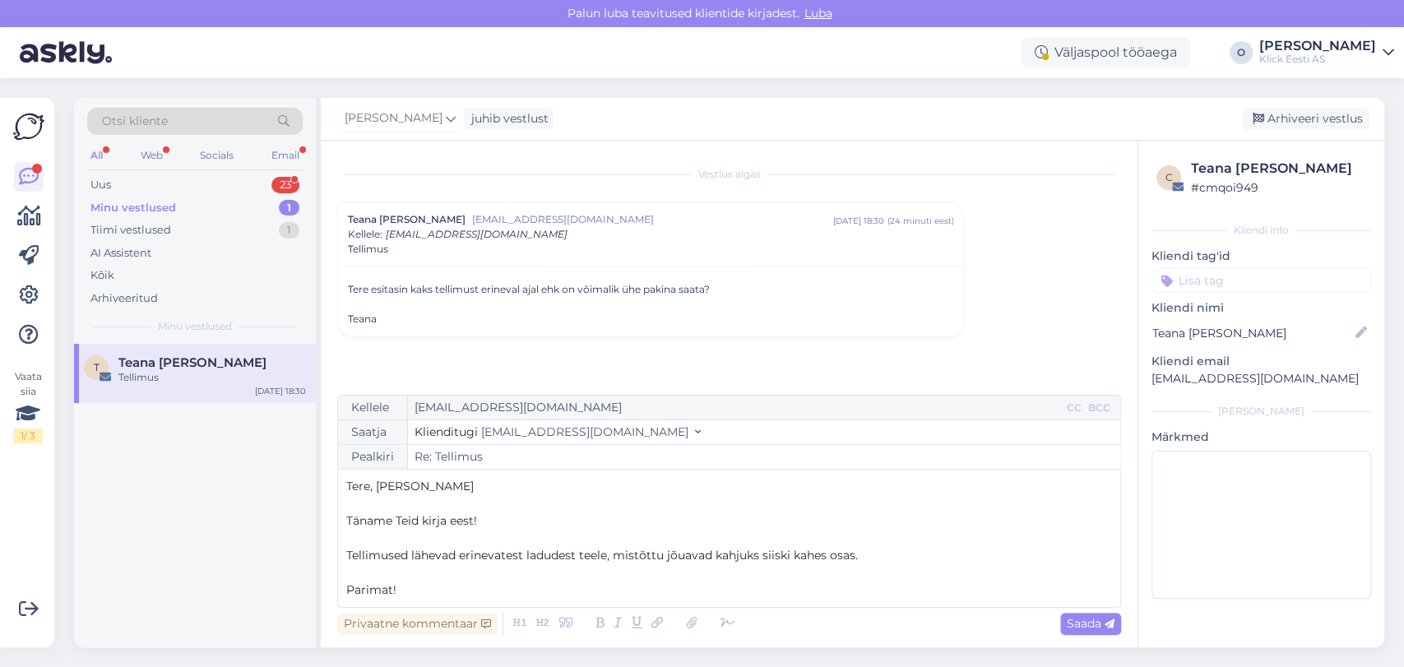
click at [454, 553] on span "Tellimused lähevad erinevatest ladudest teele, mistõttu jõuavad kahjuks siiski …" at bounding box center [601, 555] width 511 height 15
click at [625, 558] on span "Tellimused lähevad teele erinevatest ladudest teele, mistõttu jõuavad kahjuks s…" at bounding box center [617, 555] width 543 height 15
click at [1072, 622] on span "Saada" at bounding box center [1091, 623] width 48 height 15
type input "Re: Tellimus"
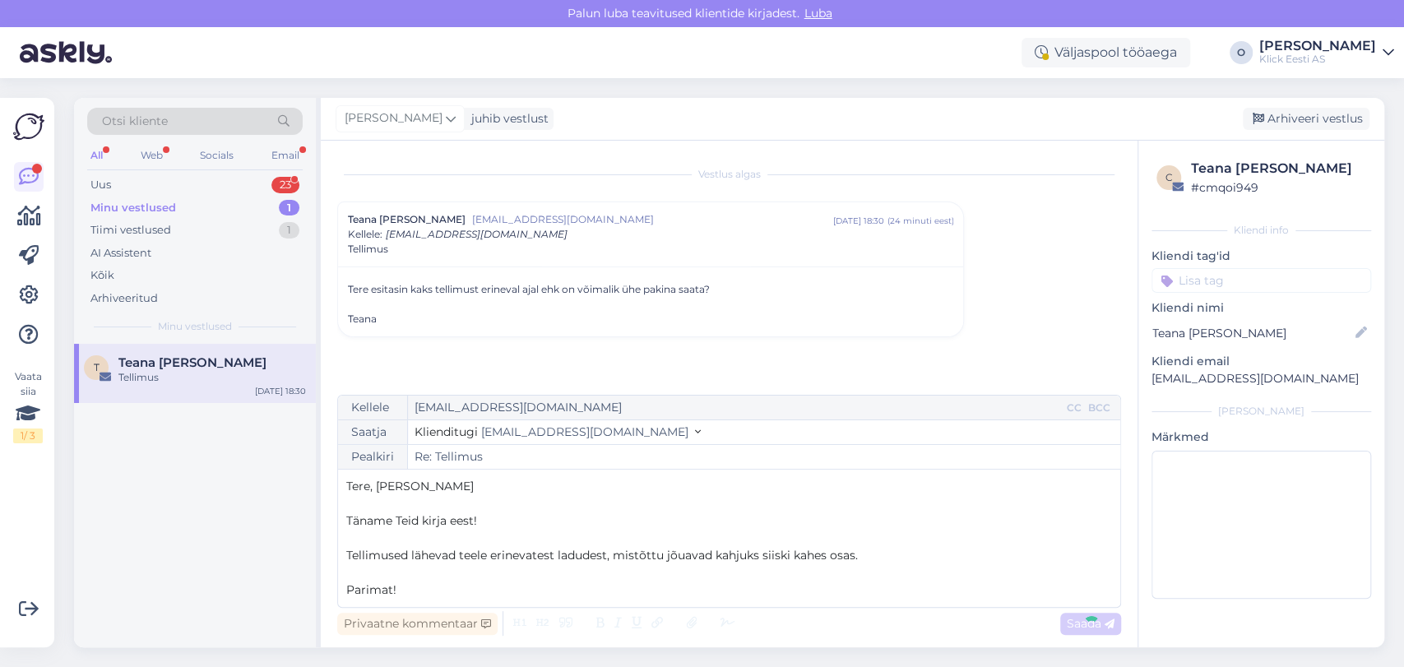
scroll to position [72, 0]
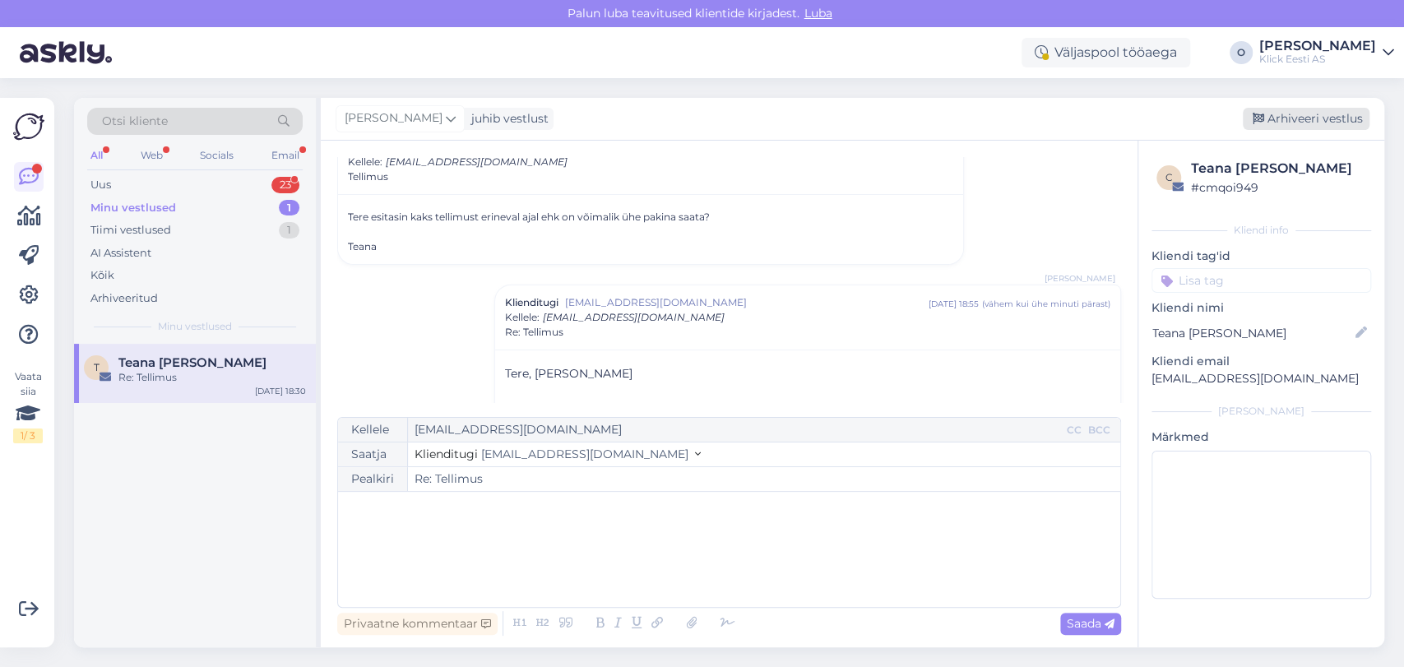
click at [1270, 112] on div "Arhiveeri vestlus" at bounding box center [1306, 119] width 127 height 22
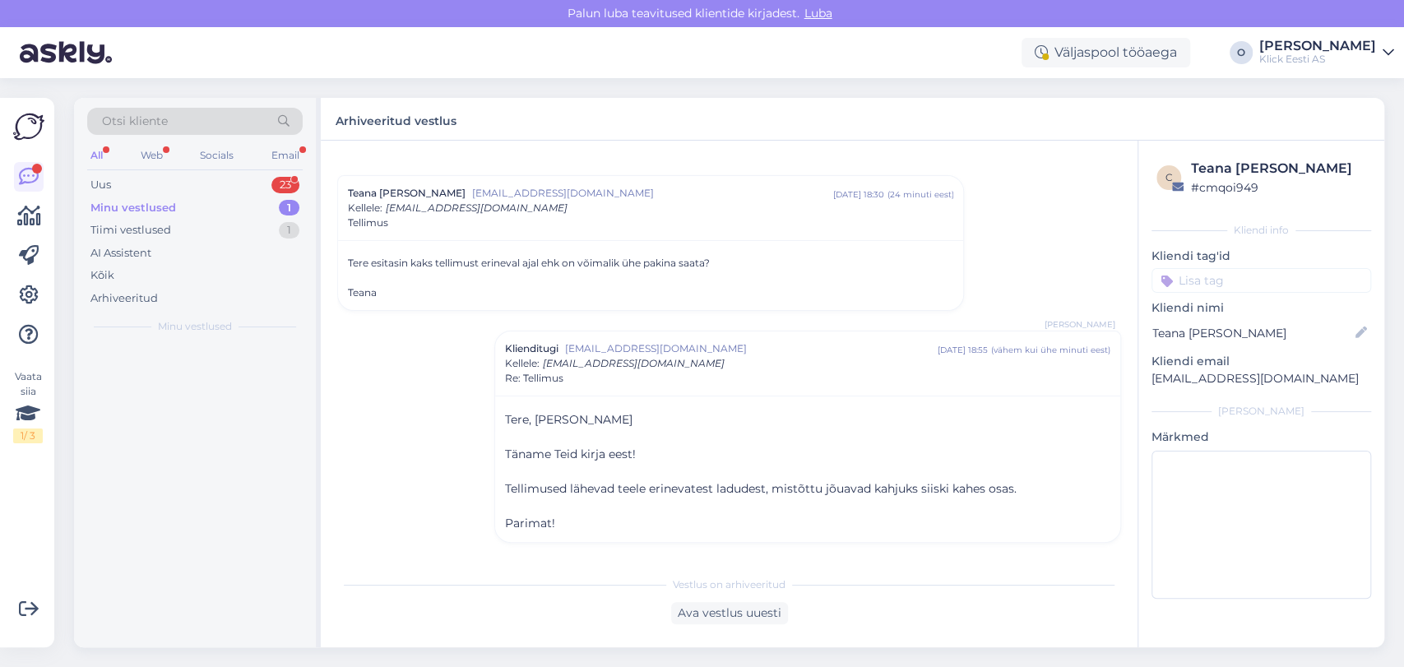
scroll to position [25, 0]
